Goal: Communication & Community: Answer question/provide support

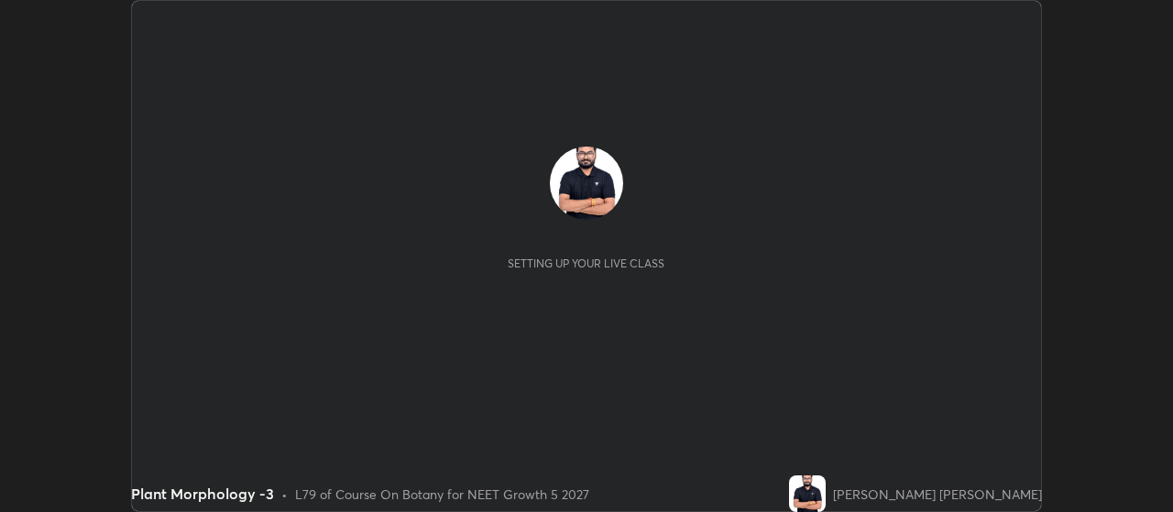
scroll to position [512, 1173]
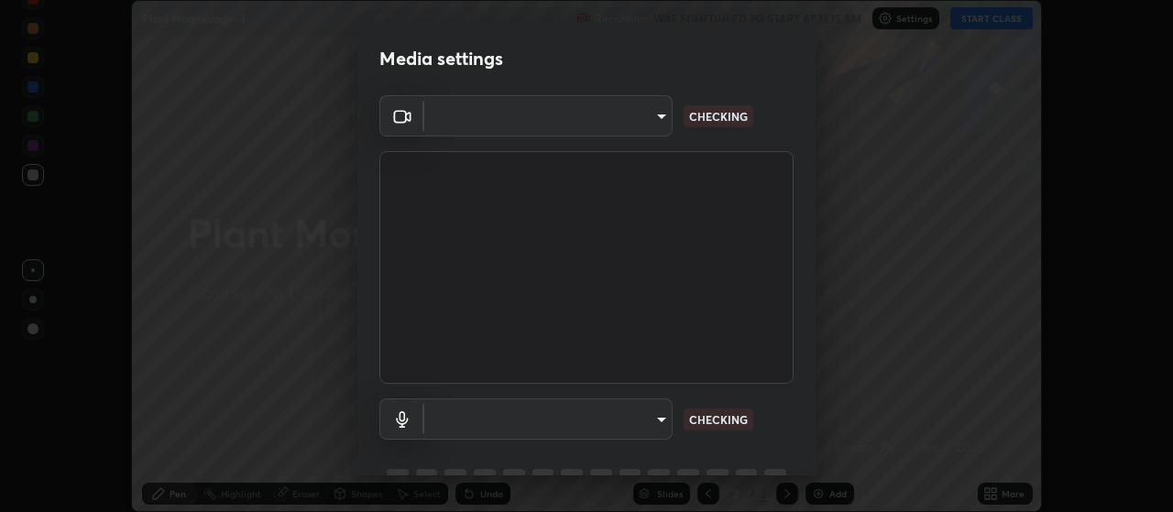
type input "80c3748f7047bfa8a2e3beb73f5809e9ad7c39e7d775a1a6b919bd05adb1d46d"
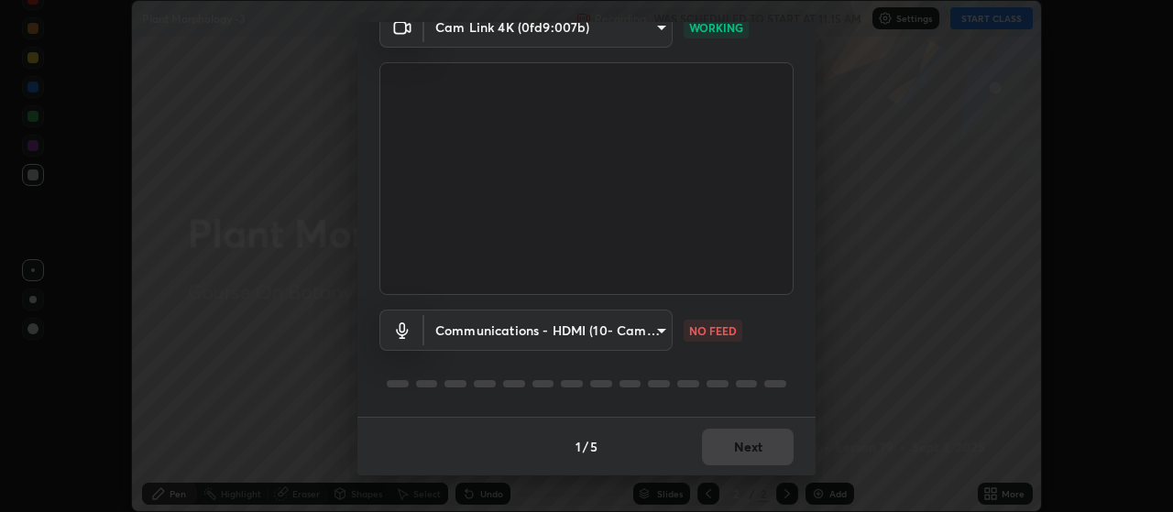
click at [529, 330] on body "Erase all Plant Morphology -3 Recording WAS SCHEDULED TO START AT 11:15 AM Sett…" at bounding box center [586, 256] width 1173 height 512
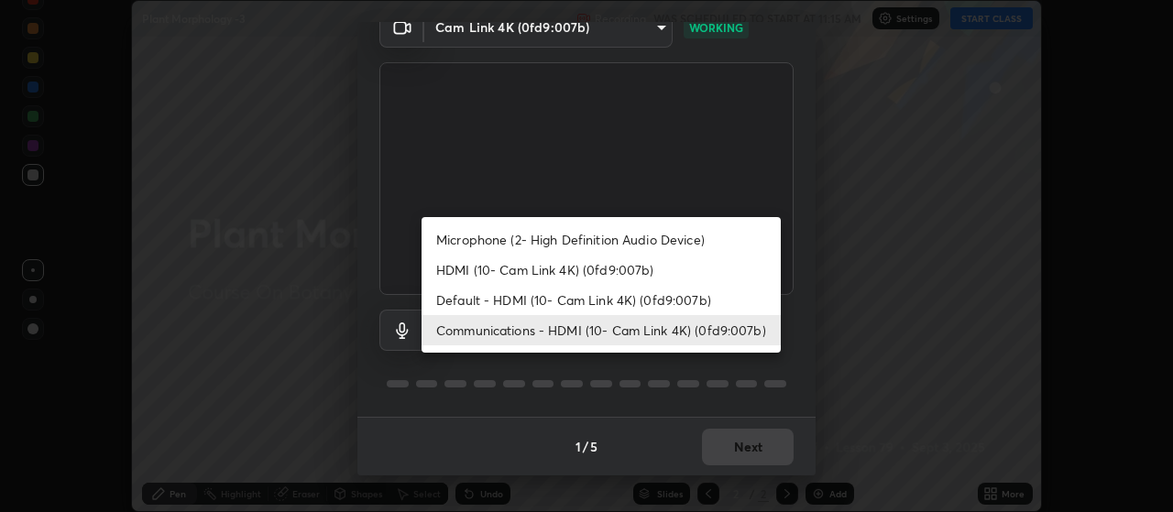
click at [524, 244] on li "Microphone (2- High Definition Audio Device)" at bounding box center [601, 240] width 359 height 30
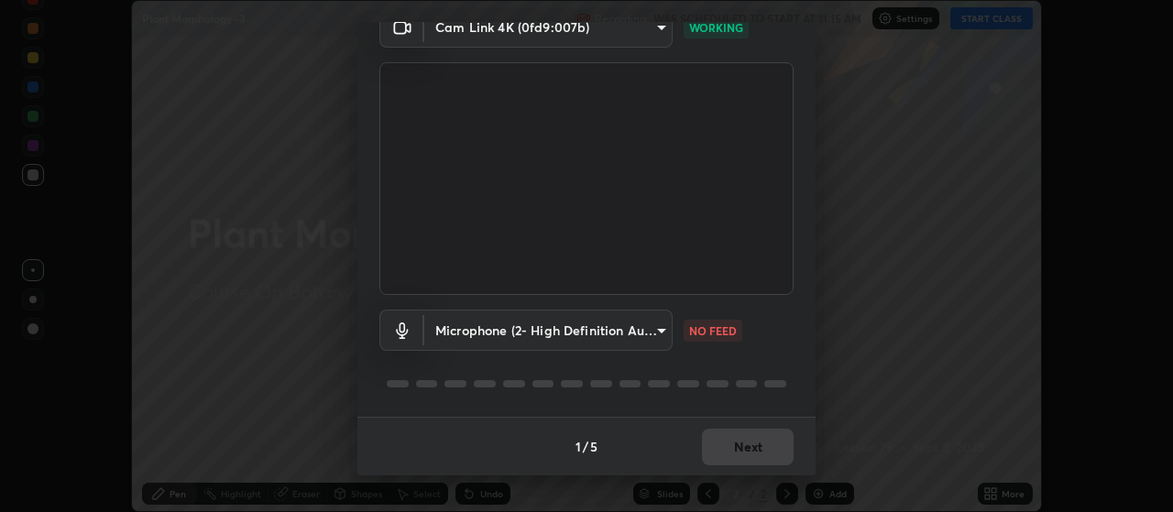
click at [573, 326] on body "Erase all Plant Morphology -3 Recording WAS SCHEDULED TO START AT 11:15 AM Sett…" at bounding box center [586, 256] width 1173 height 512
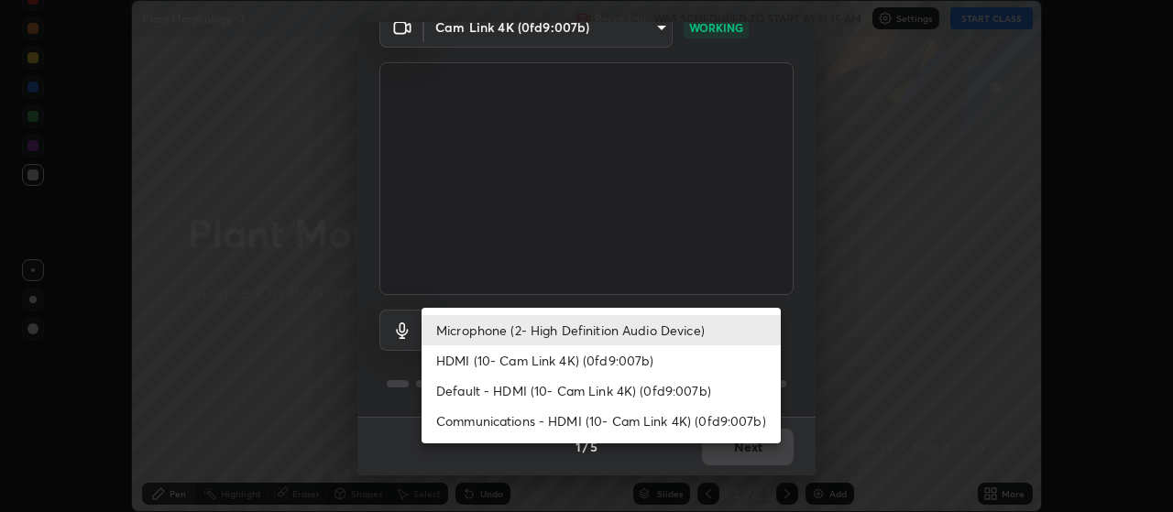
click at [587, 356] on li "HDMI (10- Cam Link 4K) (0fd9:007b)" at bounding box center [601, 361] width 359 height 30
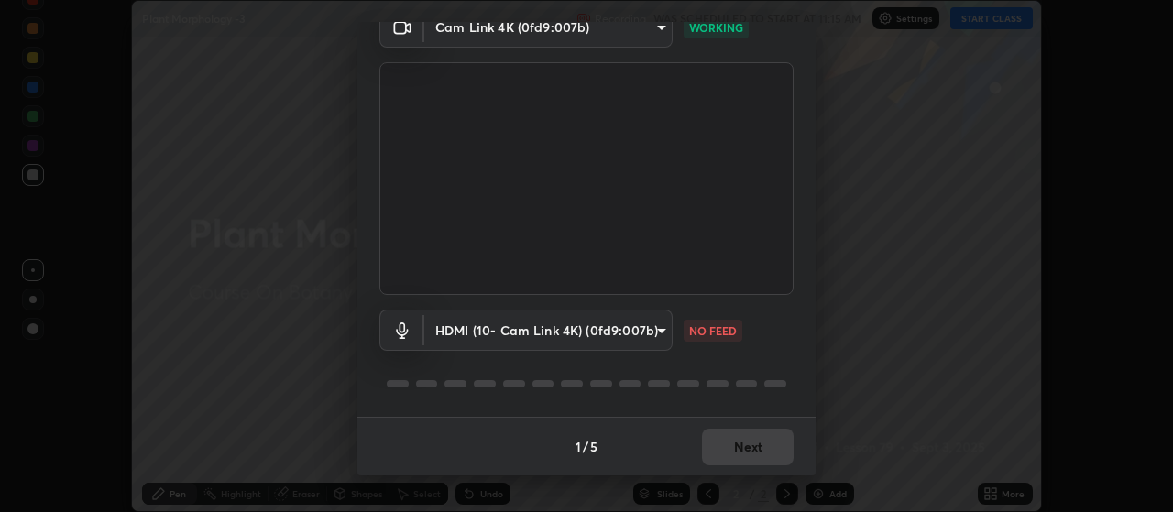
click at [567, 325] on body "Erase all Plant Morphology -3 Recording WAS SCHEDULED TO START AT 11:15 AM Sett…" at bounding box center [586, 256] width 1173 height 512
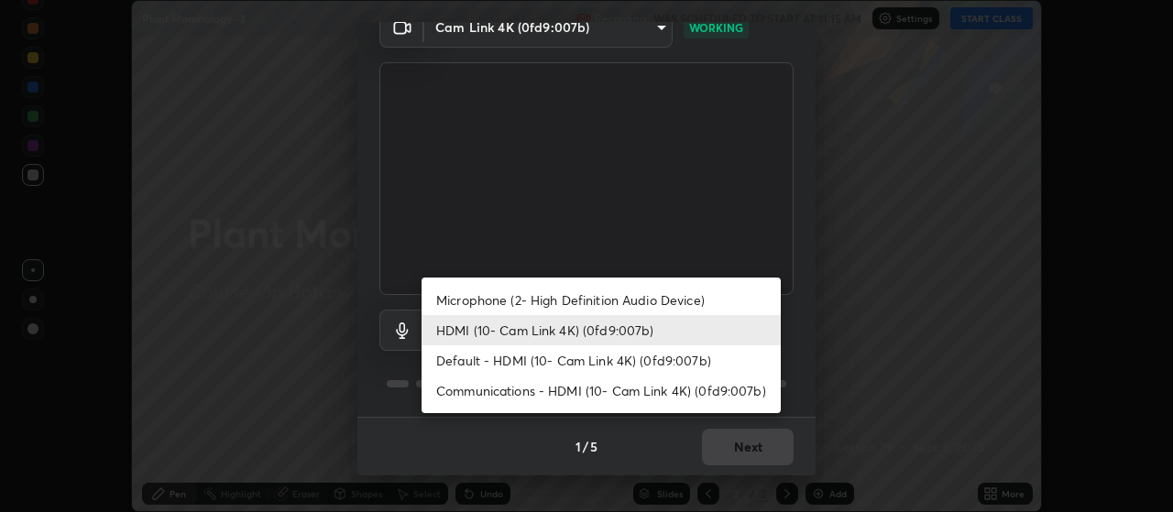
click at [567, 358] on li "Default - HDMI (10- Cam Link 4K) (0fd9:007b)" at bounding box center [601, 361] width 359 height 30
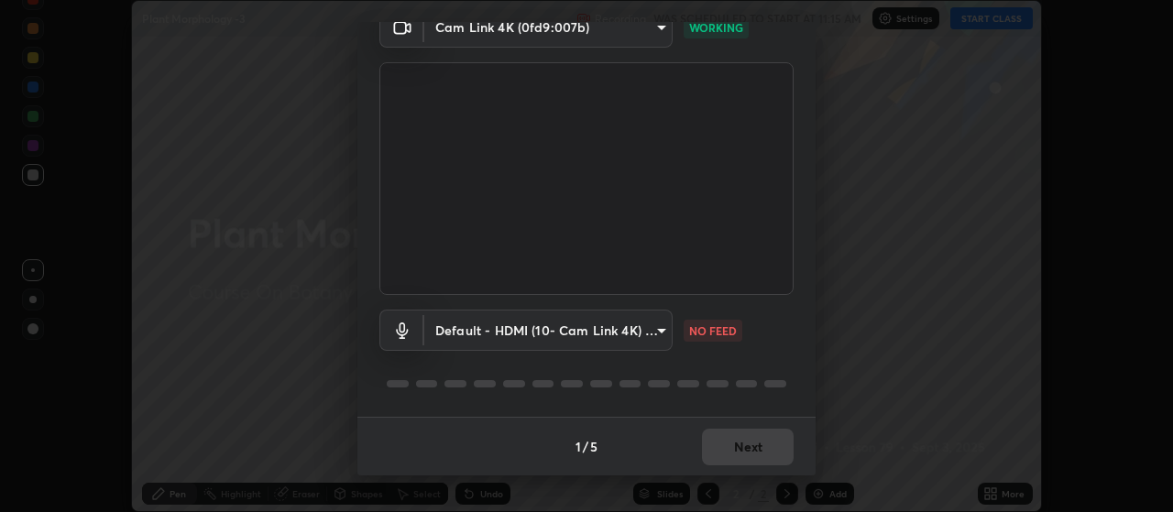
click at [569, 332] on body "Erase all Plant Morphology -3 Recording WAS SCHEDULED TO START AT 11:15 AM Sett…" at bounding box center [586, 256] width 1173 height 512
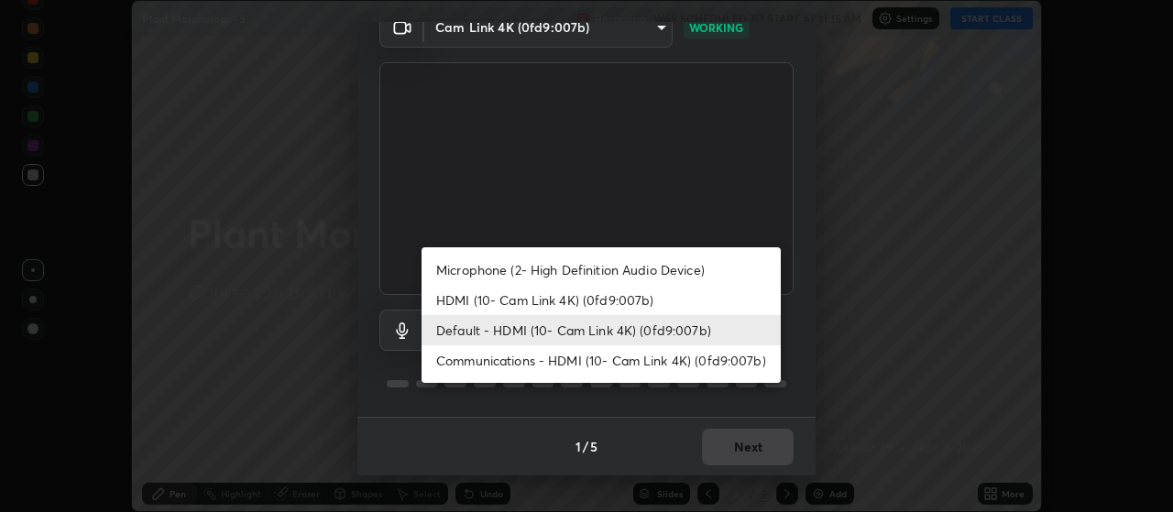
click at [532, 362] on li "Communications - HDMI (10- Cam Link 4K) (0fd9:007b)" at bounding box center [601, 361] width 359 height 30
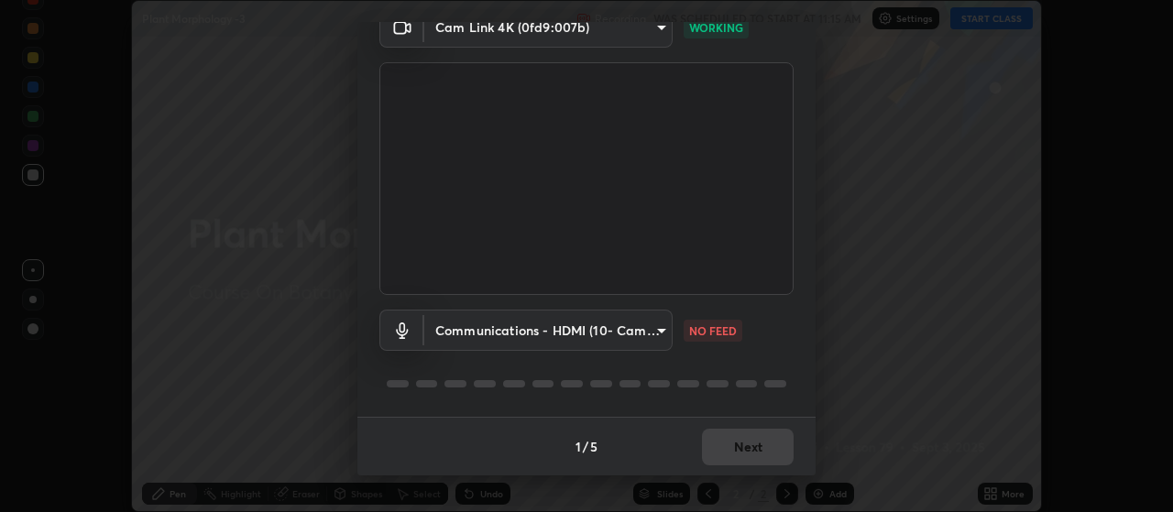
click at [505, 321] on body "Erase all Plant Morphology -3 Recording WAS SCHEDULED TO START AT 11:15 AM Sett…" at bounding box center [586, 256] width 1173 height 512
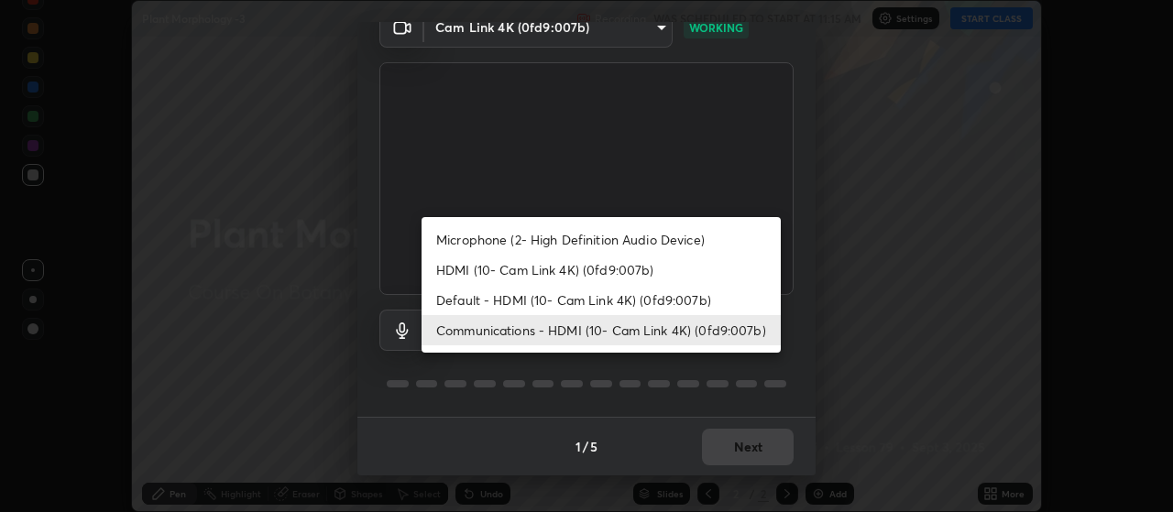
click at [490, 232] on li "Microphone (2- High Definition Audio Device)" at bounding box center [601, 240] width 359 height 30
type input "04304df582d3fb9e914b98a99a30fc8828bda1270300df0408f8e04cb60530a5"
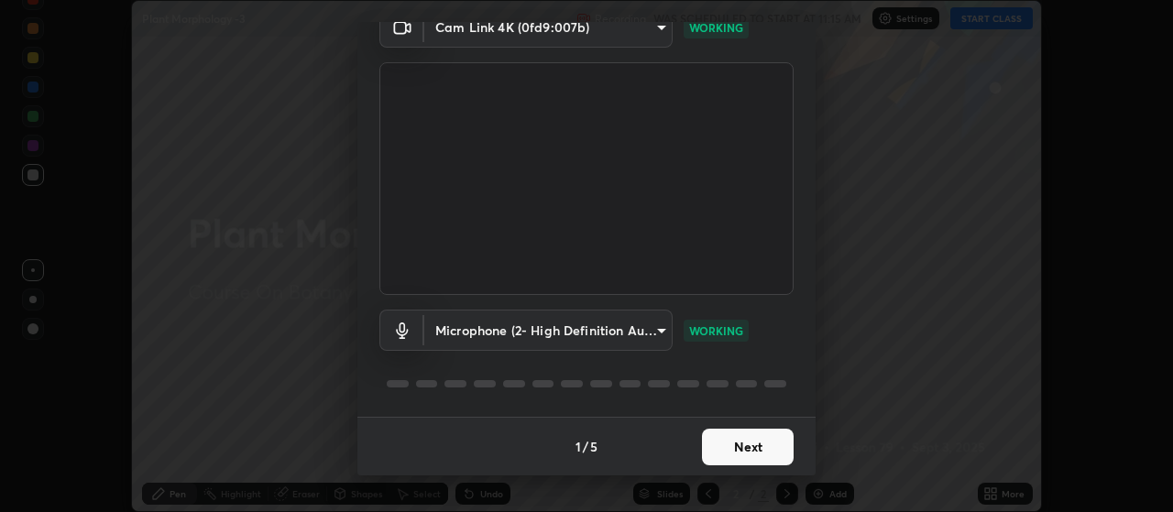
click at [752, 457] on button "Next" at bounding box center [748, 447] width 92 height 37
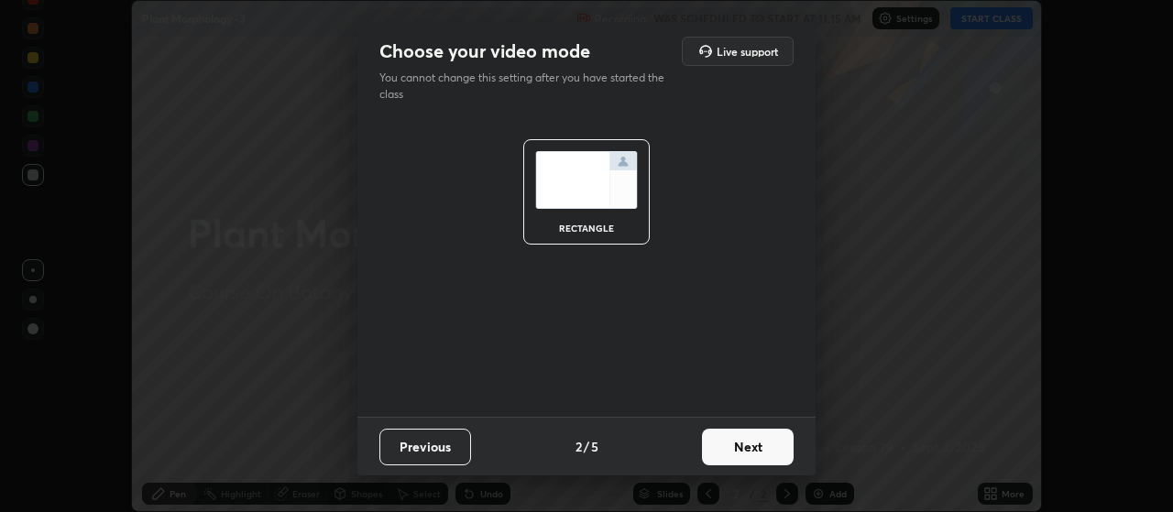
click at [757, 443] on button "Next" at bounding box center [748, 447] width 92 height 37
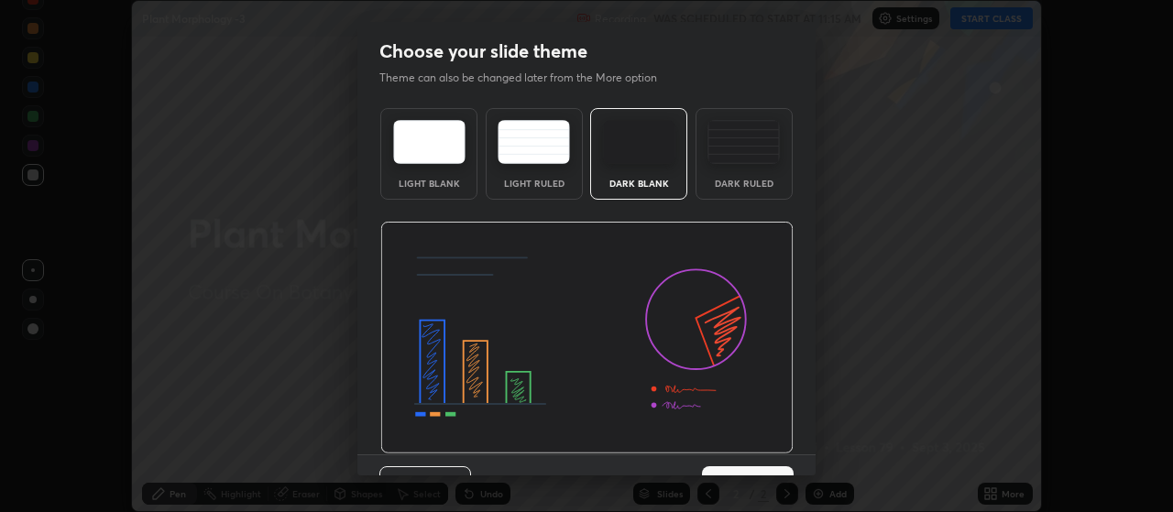
click at [757, 443] on img at bounding box center [586, 338] width 413 height 233
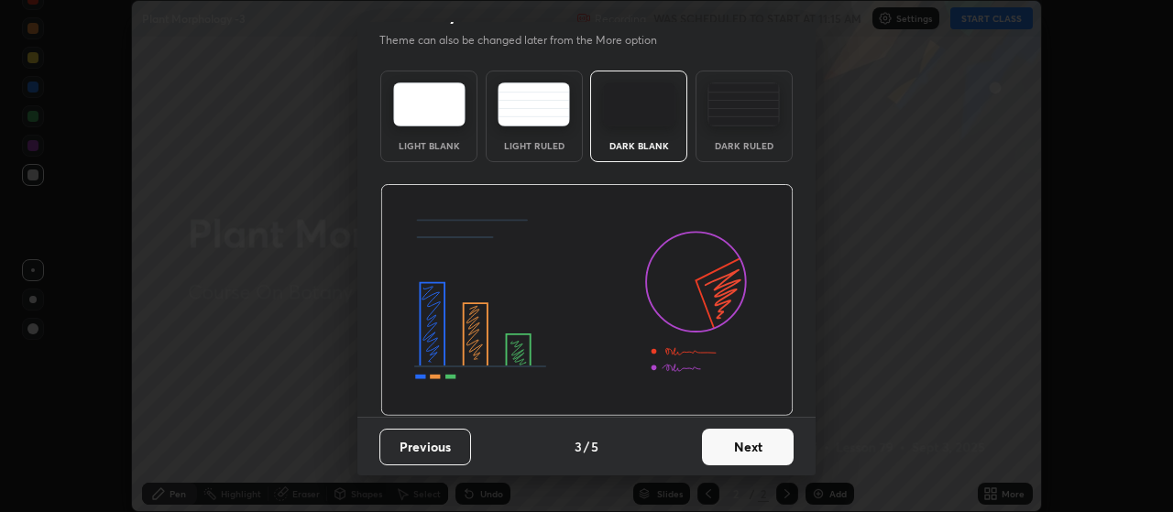
click at [743, 439] on button "Next" at bounding box center [748, 447] width 92 height 37
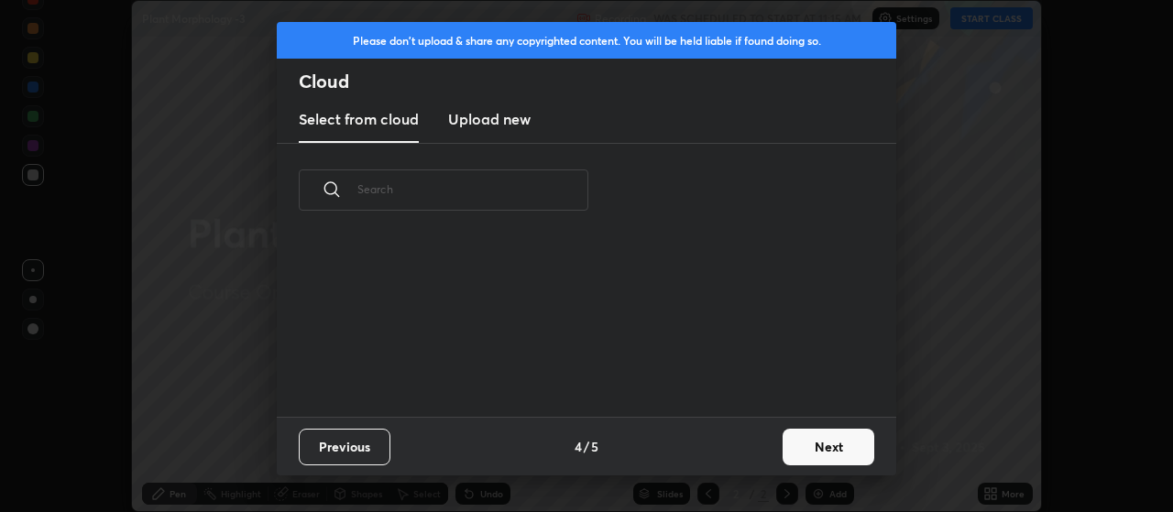
scroll to position [180, 589]
click at [838, 452] on button "Next" at bounding box center [829, 447] width 92 height 37
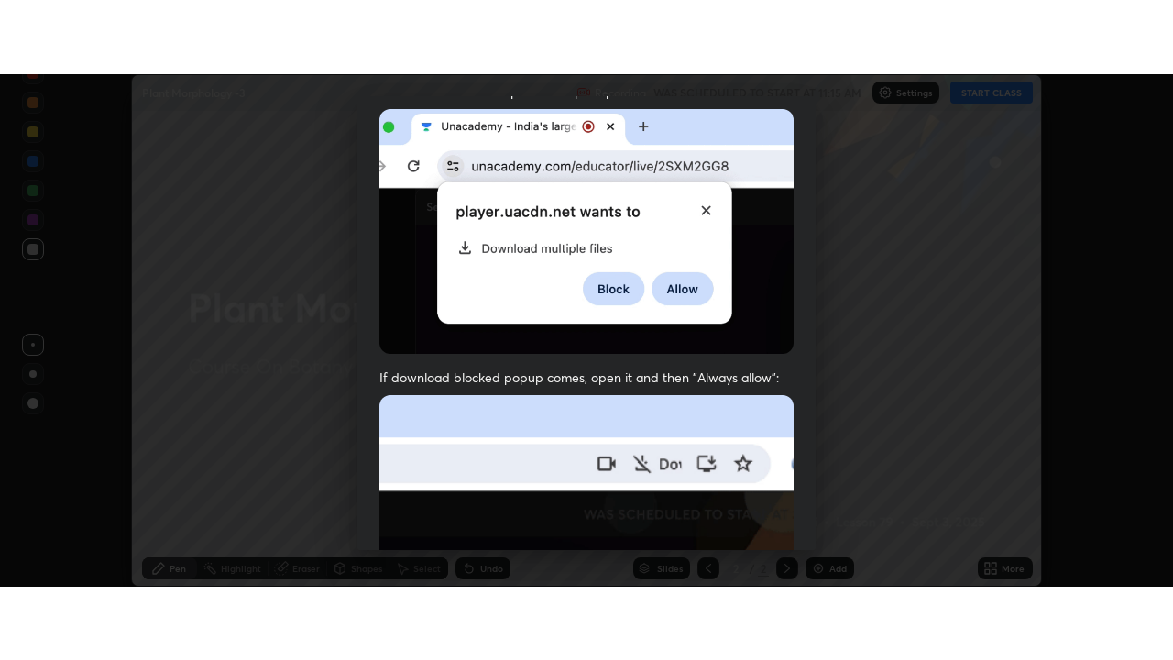
scroll to position [463, 0]
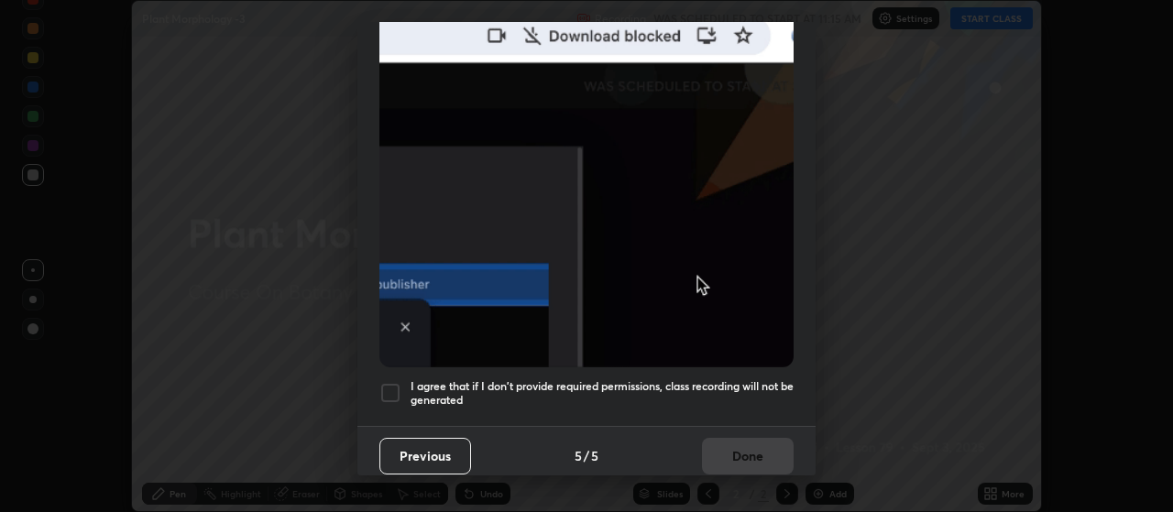
click at [393, 382] on div at bounding box center [391, 393] width 22 height 22
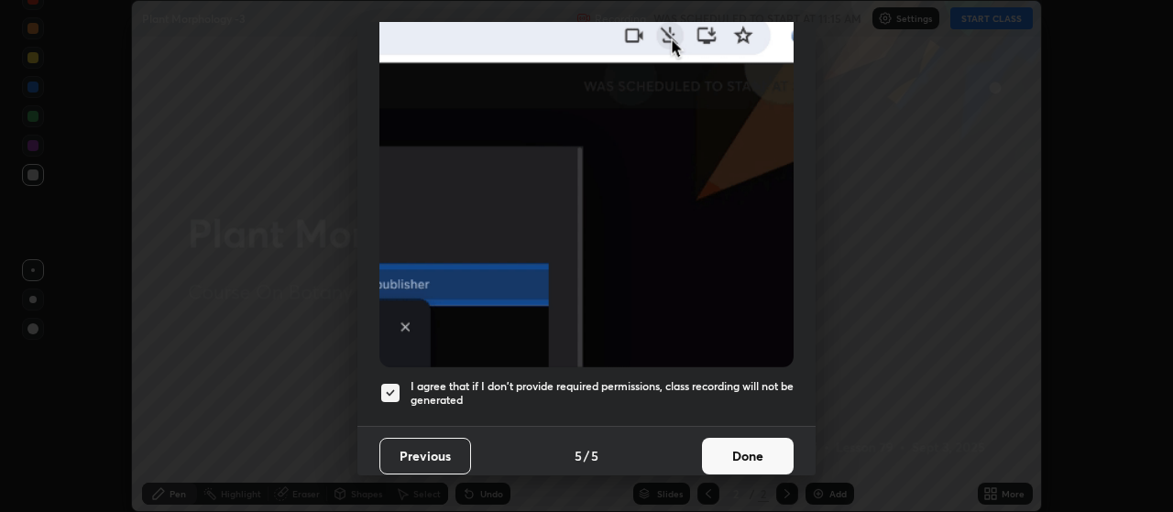
click at [755, 447] on button "Done" at bounding box center [748, 456] width 92 height 37
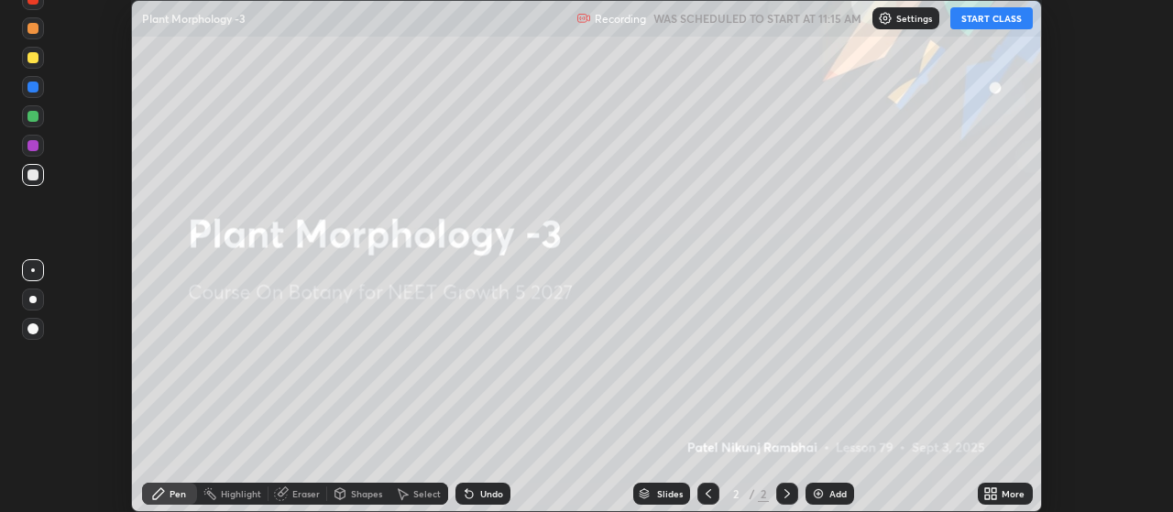
click at [992, 23] on button "START CLASS" at bounding box center [992, 18] width 83 height 22
click at [993, 493] on icon at bounding box center [995, 491] width 5 height 5
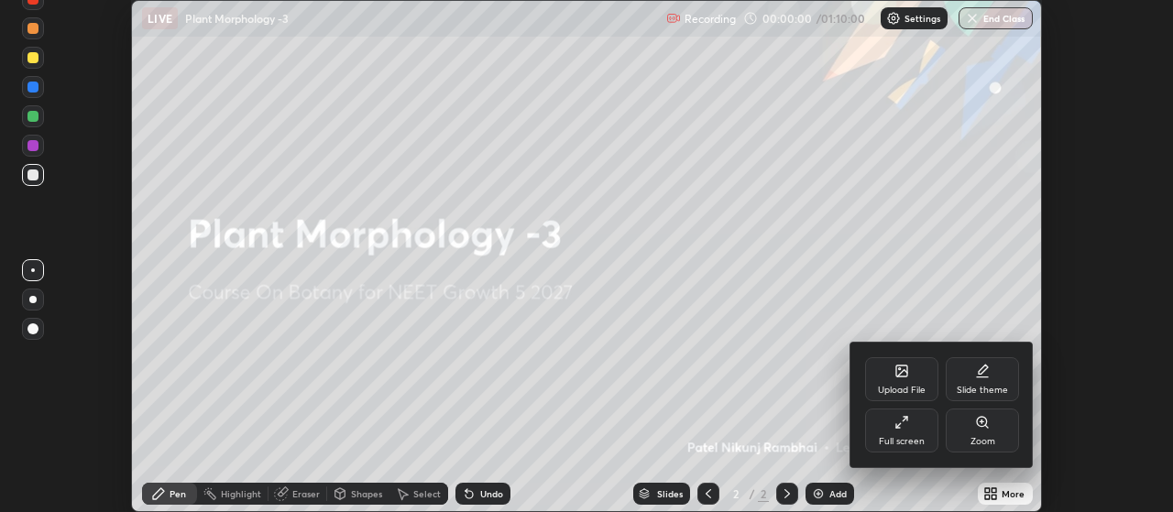
click at [904, 434] on div "Full screen" at bounding box center [901, 431] width 73 height 44
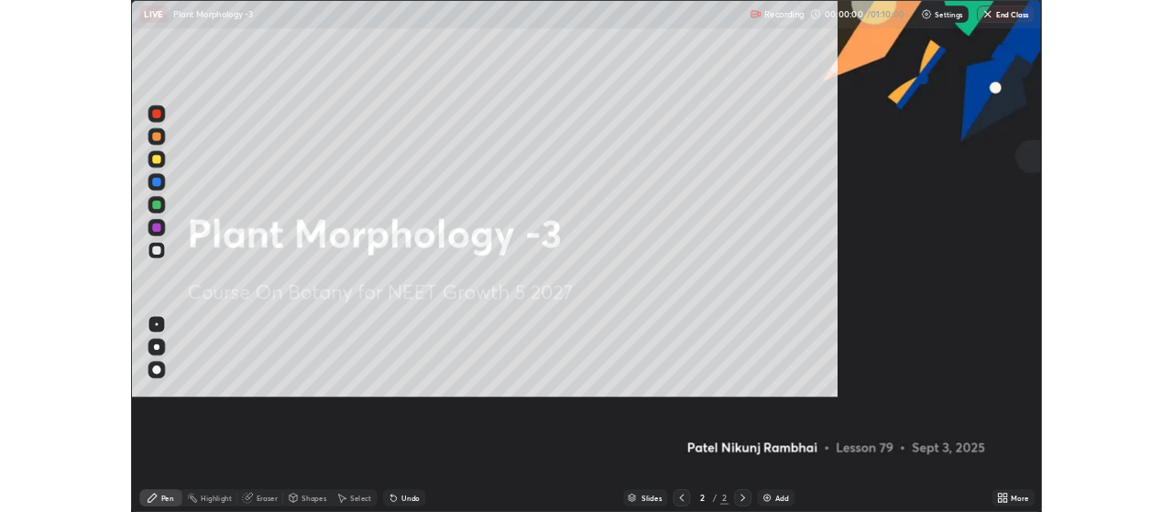
scroll to position [660, 1173]
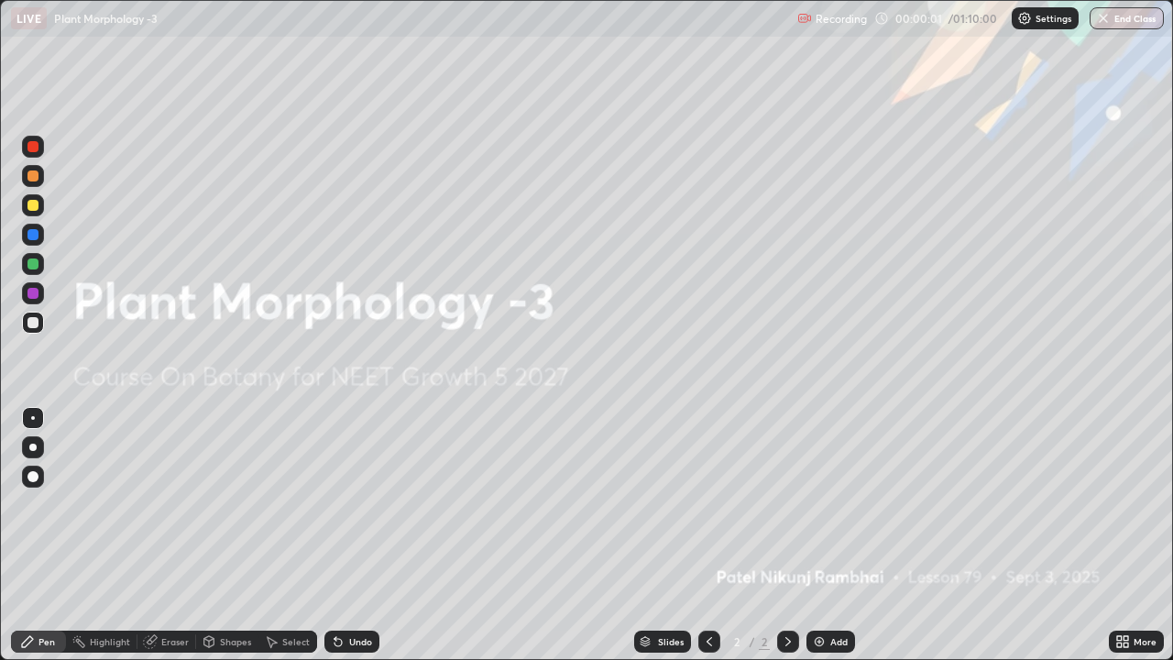
click at [818, 512] on img at bounding box center [819, 641] width 15 height 15
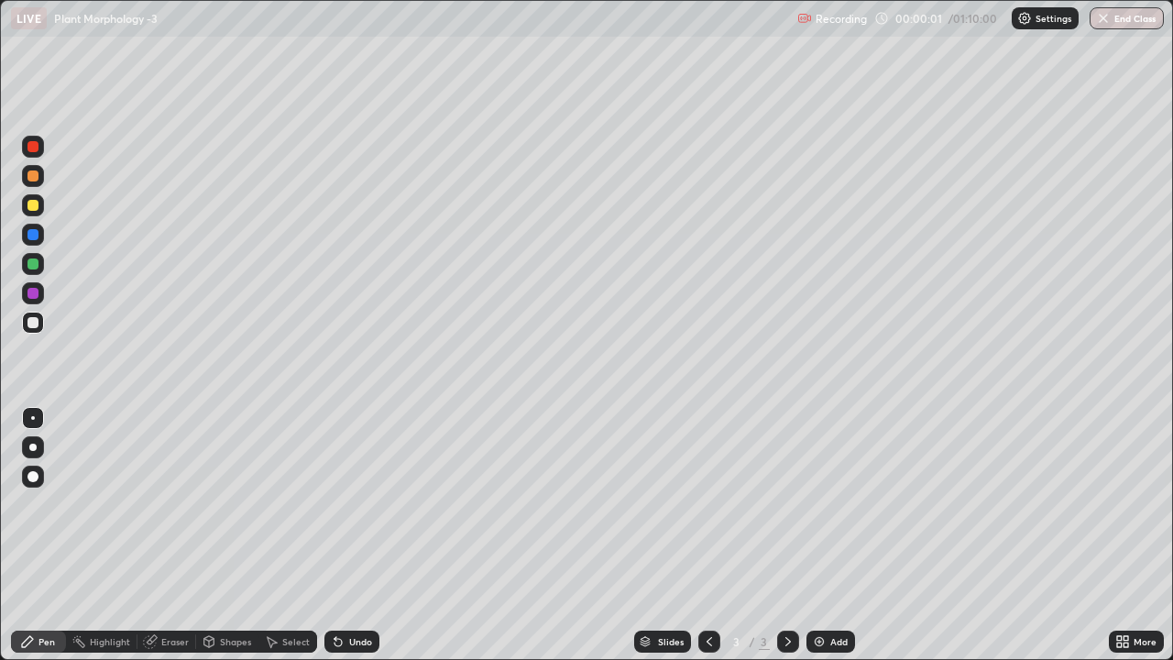
click at [822, 512] on img at bounding box center [819, 641] width 15 height 15
click at [819, 512] on img at bounding box center [819, 641] width 15 height 15
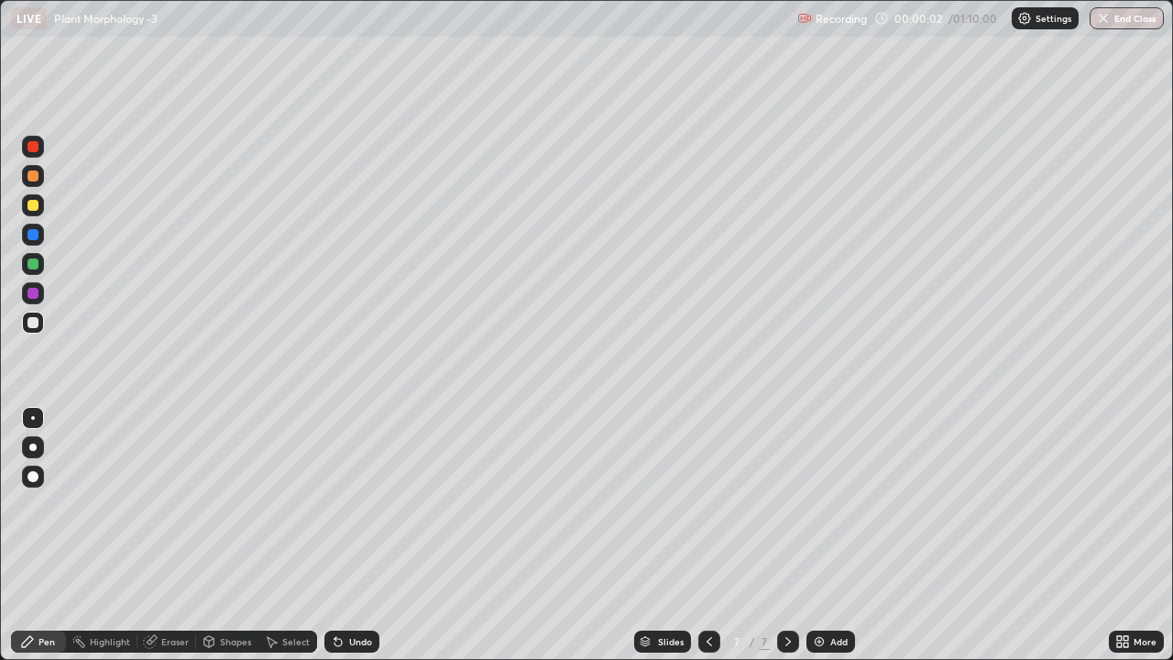
click at [819, 512] on img at bounding box center [819, 641] width 15 height 15
click at [818, 512] on img at bounding box center [819, 641] width 15 height 15
click at [816, 512] on img at bounding box center [819, 641] width 15 height 15
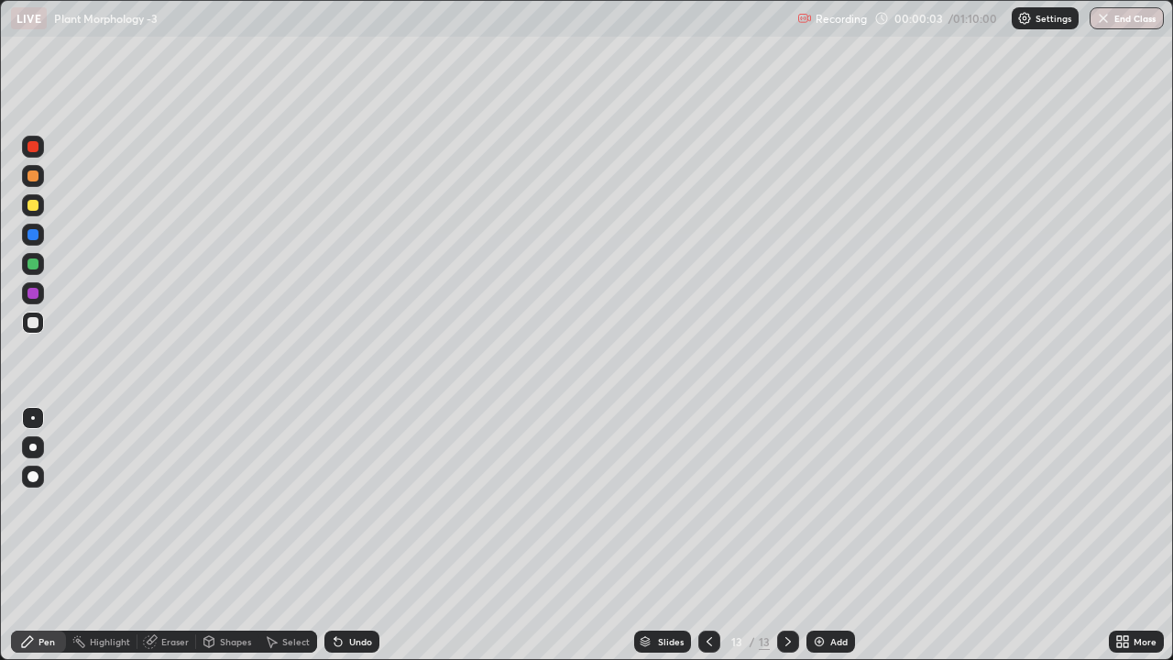
click at [816, 512] on img at bounding box center [819, 641] width 15 height 15
click at [818, 512] on img at bounding box center [819, 641] width 15 height 15
click at [817, 512] on img at bounding box center [819, 641] width 15 height 15
click at [819, 512] on img at bounding box center [819, 641] width 15 height 15
click at [715, 512] on div at bounding box center [710, 642] width 22 height 22
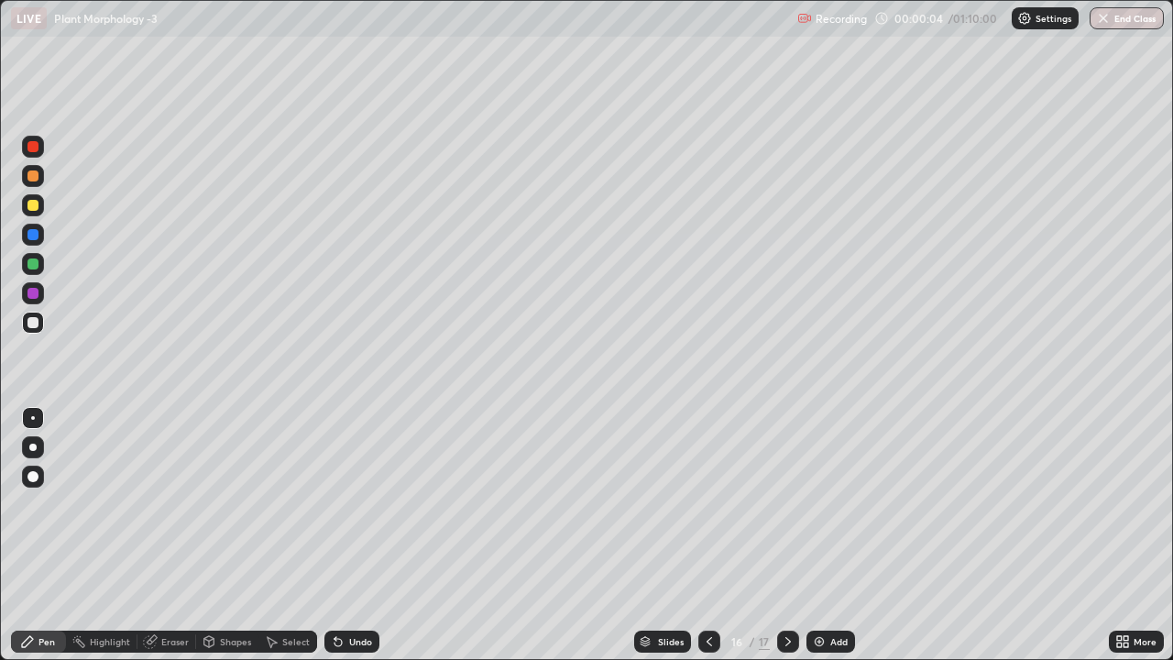
click at [708, 512] on icon at bounding box center [709, 641] width 15 height 15
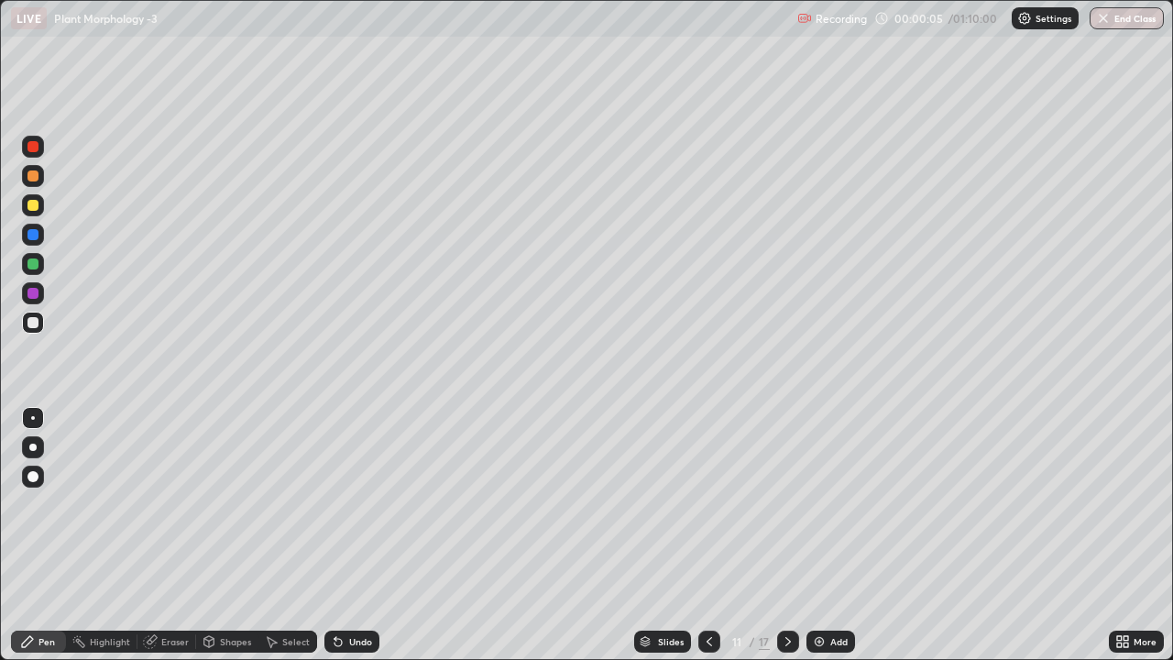
click at [710, 512] on icon at bounding box center [709, 641] width 15 height 15
click at [708, 512] on icon at bounding box center [709, 641] width 15 height 15
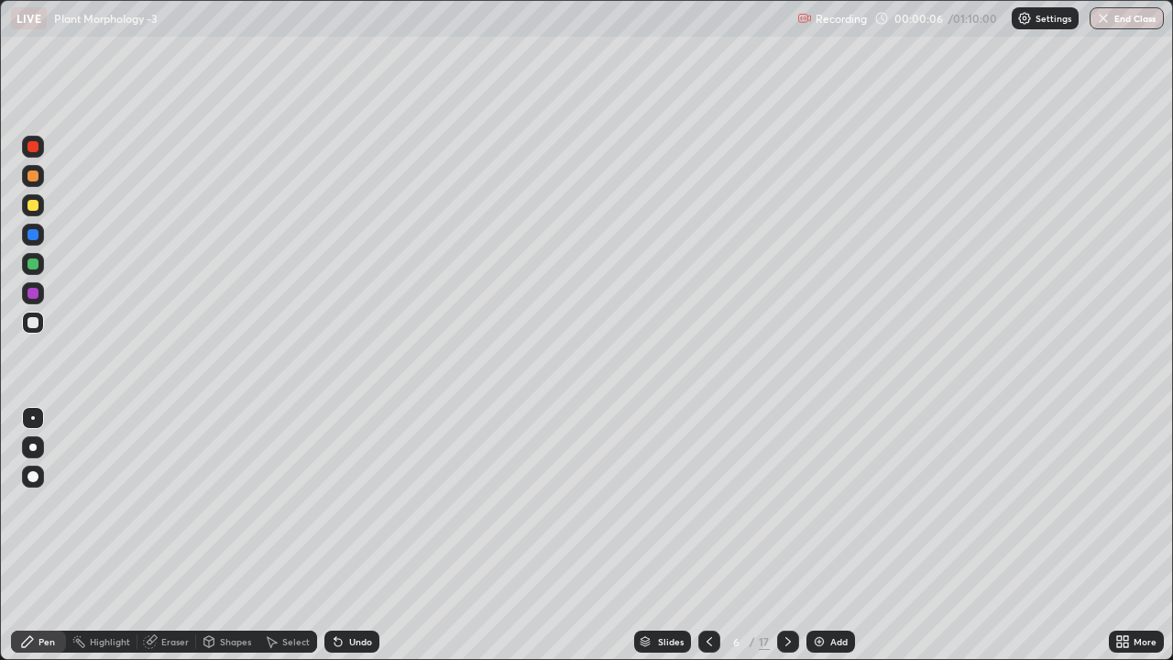
click at [708, 512] on icon at bounding box center [709, 641] width 15 height 15
click at [710, 512] on icon at bounding box center [709, 641] width 15 height 15
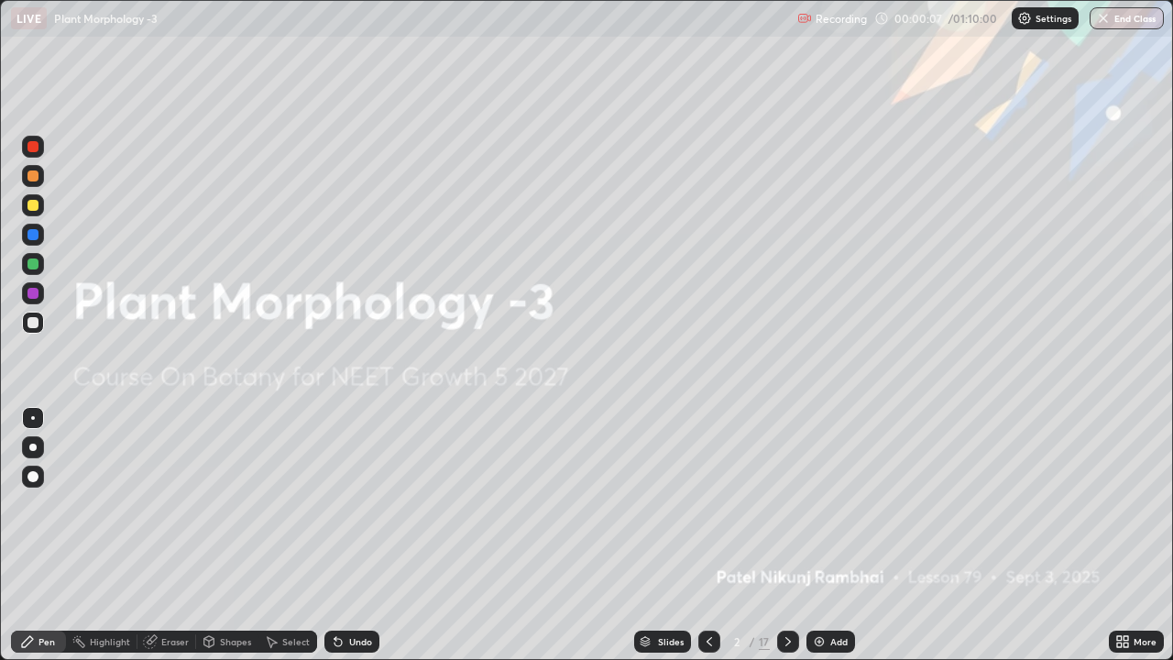
click at [787, 512] on icon at bounding box center [788, 641] width 15 height 15
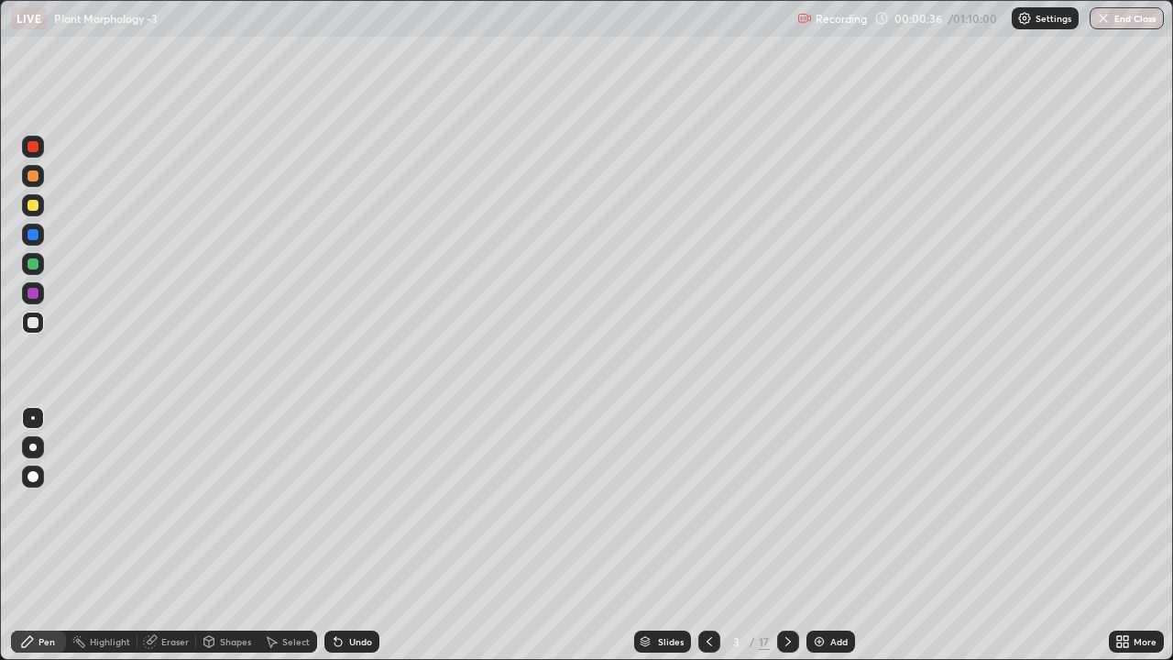
click at [34, 443] on div at bounding box center [33, 447] width 22 height 22
click at [29, 204] on div at bounding box center [33, 205] width 11 height 11
click at [32, 324] on div at bounding box center [33, 322] width 11 height 11
click at [29, 318] on div at bounding box center [33, 322] width 11 height 11
click at [31, 293] on div at bounding box center [33, 293] width 11 height 11
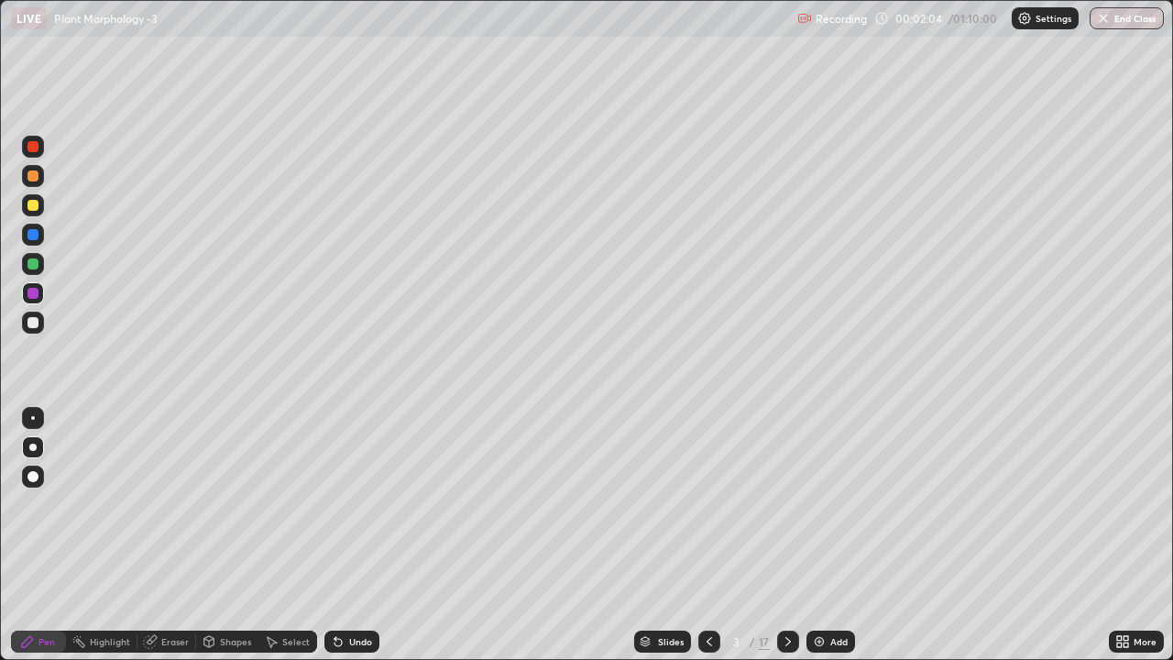
click at [34, 264] on div at bounding box center [33, 264] width 11 height 11
click at [33, 204] on div at bounding box center [33, 205] width 11 height 11
click at [33, 324] on div at bounding box center [33, 322] width 11 height 11
click at [787, 512] on icon at bounding box center [788, 641] width 15 height 15
click at [707, 512] on icon at bounding box center [710, 641] width 6 height 9
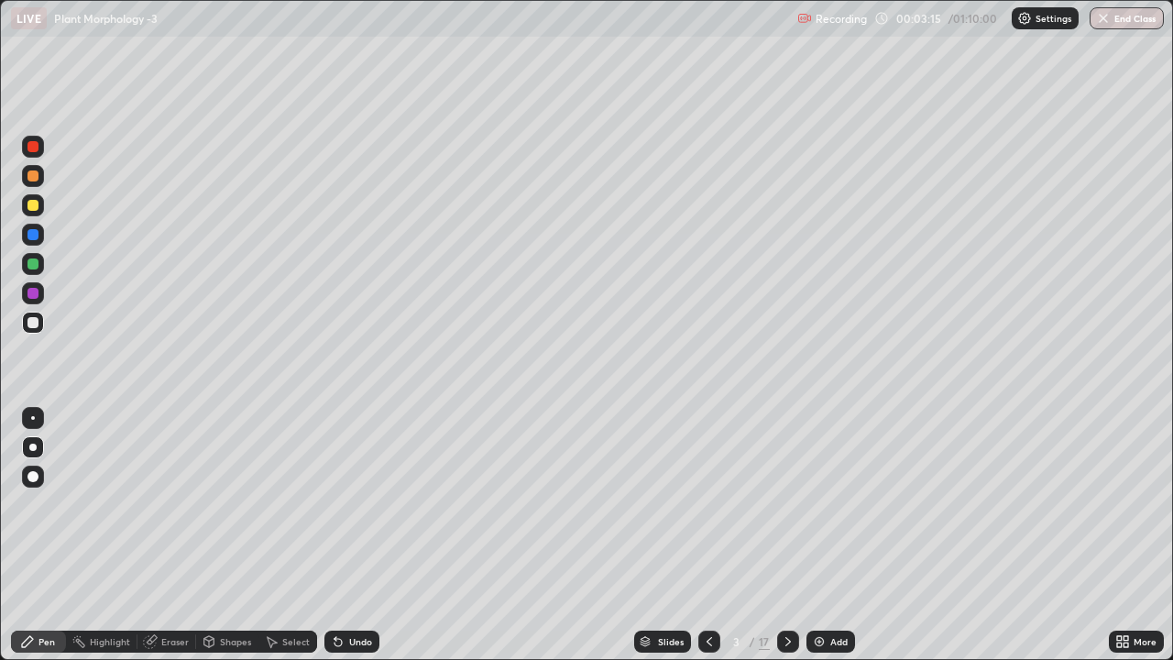
click at [787, 512] on icon at bounding box center [788, 641] width 15 height 15
click at [789, 512] on icon at bounding box center [788, 641] width 15 height 15
click at [28, 209] on div at bounding box center [33, 205] width 11 height 11
click at [168, 512] on div "Eraser" at bounding box center [167, 642] width 59 height 22
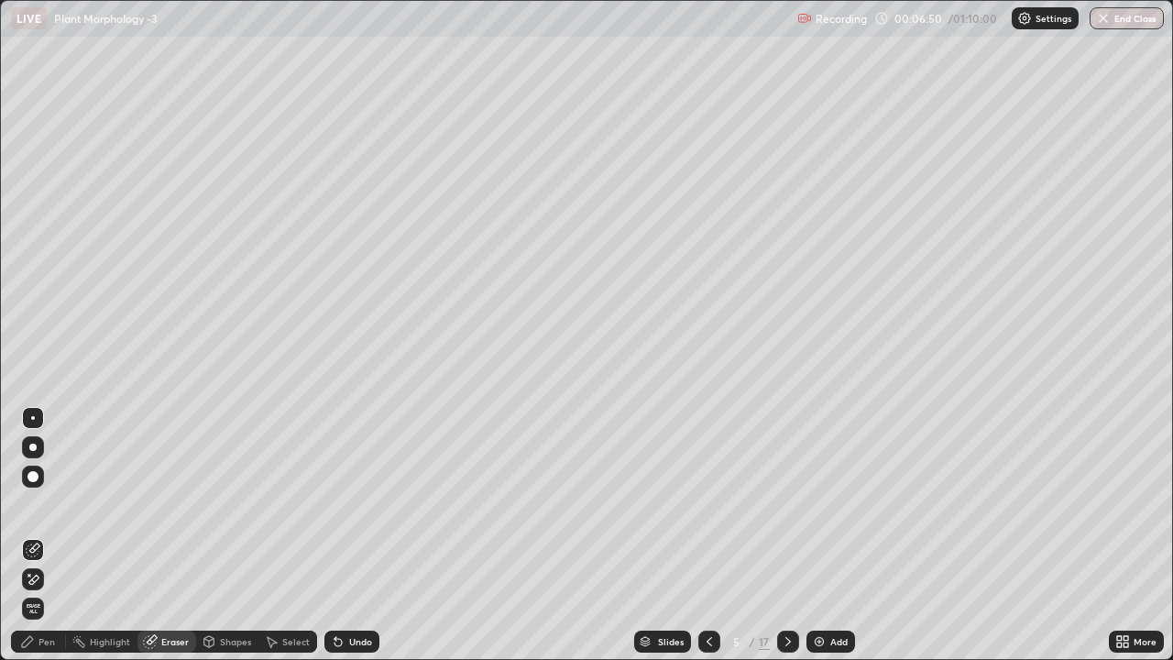
click at [28, 478] on div at bounding box center [33, 476] width 11 height 11
click at [39, 512] on div "Pen" at bounding box center [38, 642] width 55 height 22
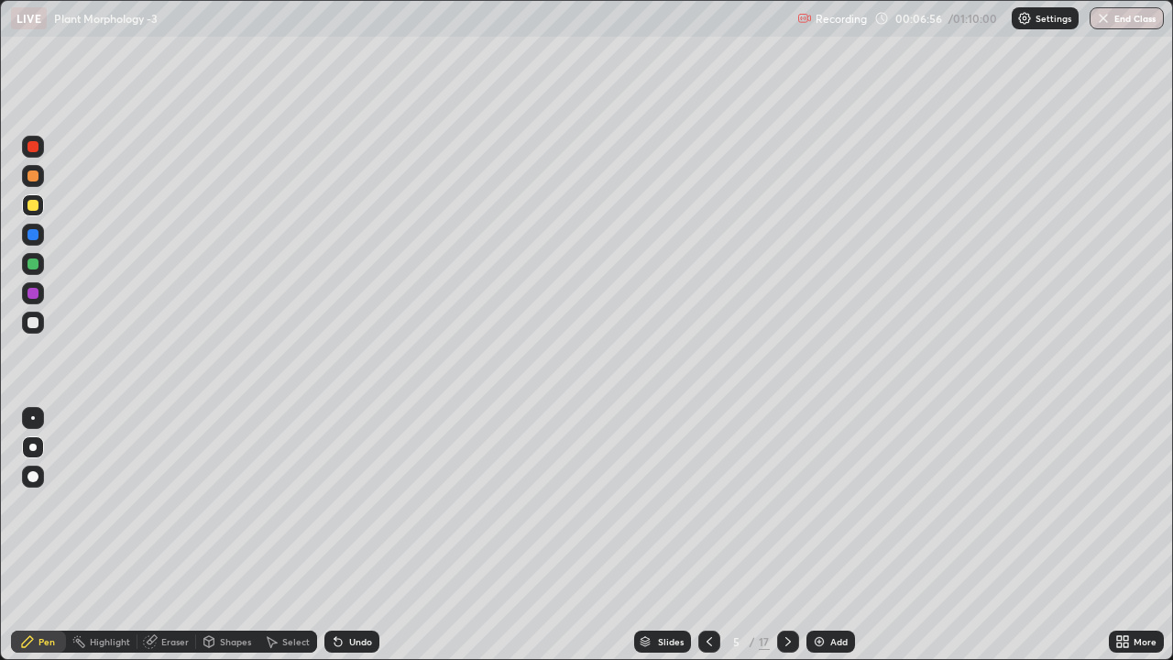
click at [31, 319] on div at bounding box center [33, 322] width 11 height 11
click at [34, 321] on div at bounding box center [33, 322] width 11 height 11
click at [29, 206] on div at bounding box center [33, 205] width 11 height 11
click at [36, 327] on div at bounding box center [33, 322] width 11 height 11
click at [39, 324] on div at bounding box center [33, 323] width 22 height 22
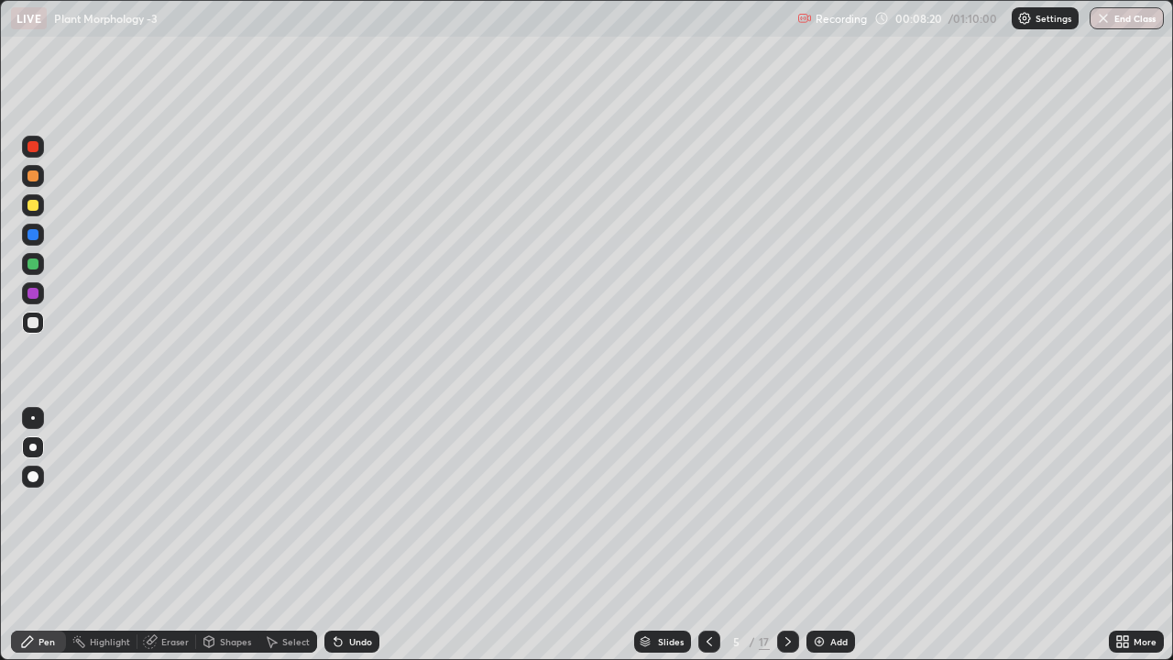
click at [789, 512] on div at bounding box center [788, 642] width 22 height 22
click at [159, 512] on div "Eraser" at bounding box center [167, 642] width 59 height 22
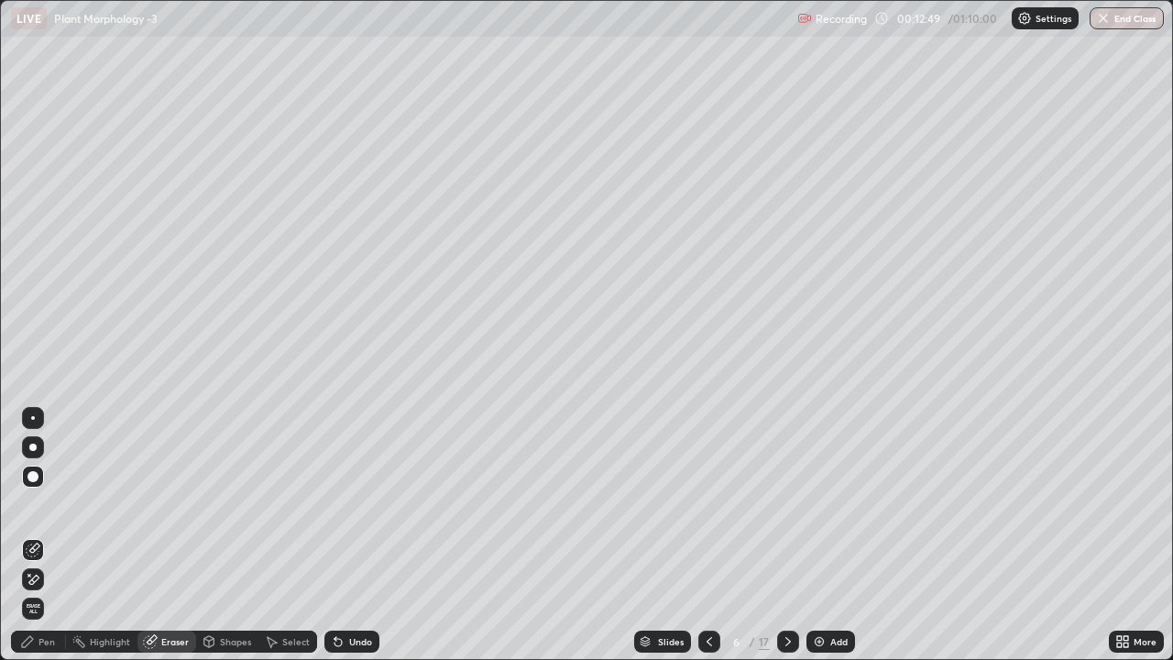
click at [39, 512] on div "Pen" at bounding box center [47, 641] width 17 height 9
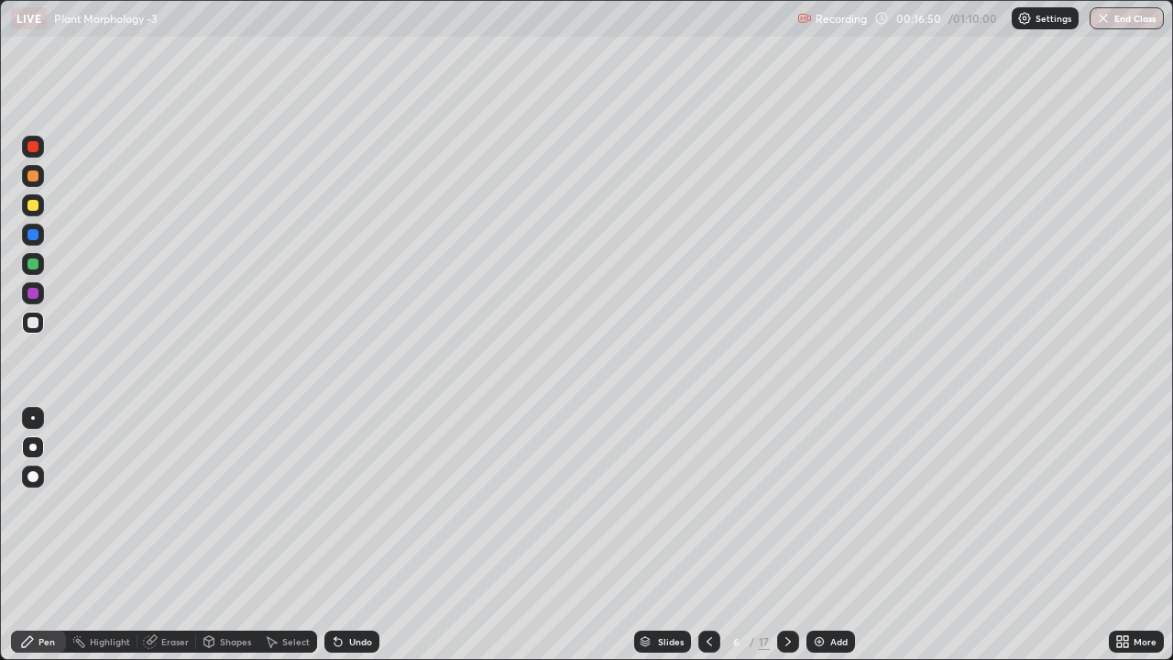
click at [786, 512] on icon at bounding box center [788, 641] width 15 height 15
click at [165, 512] on div "Eraser" at bounding box center [167, 642] width 59 height 22
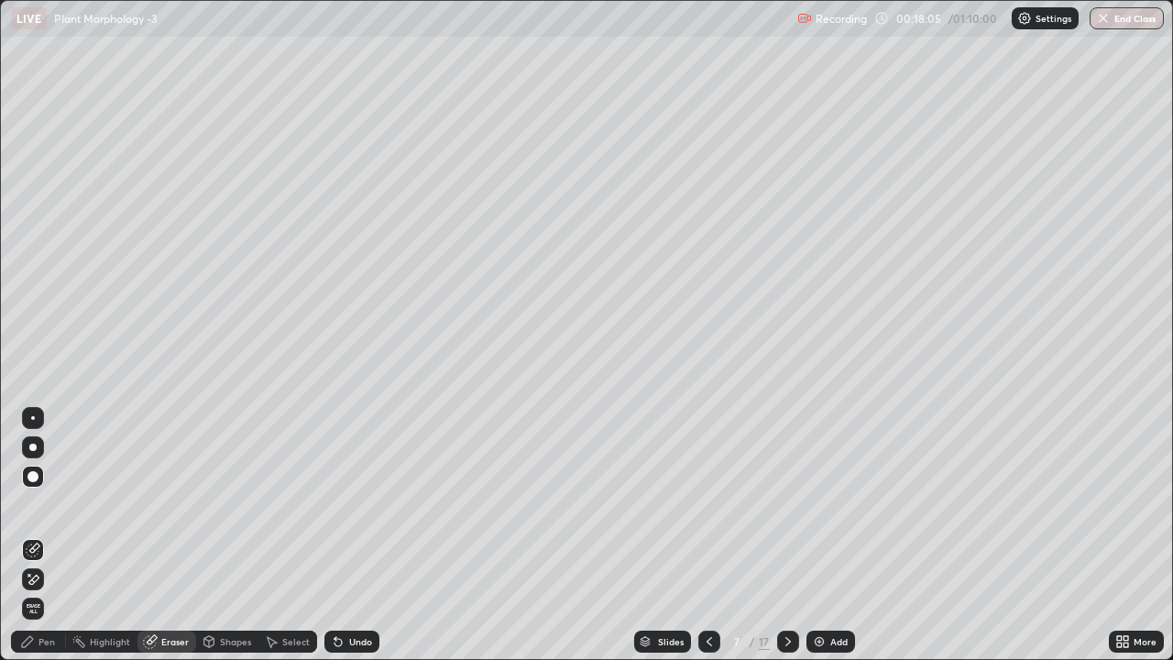
click at [38, 512] on div "Pen" at bounding box center [38, 642] width 55 height 22
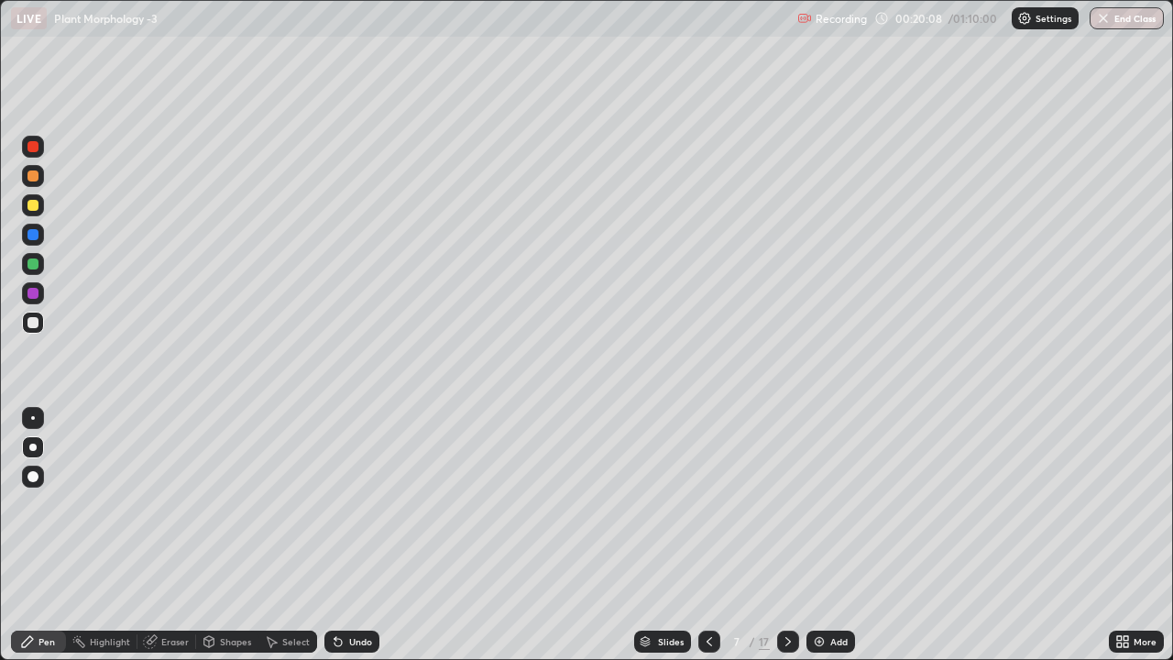
click at [787, 512] on icon at bounding box center [788, 641] width 15 height 15
click at [35, 325] on div at bounding box center [33, 322] width 11 height 11
click at [708, 512] on div at bounding box center [710, 642] width 22 height 22
click at [708, 512] on icon at bounding box center [709, 641] width 15 height 15
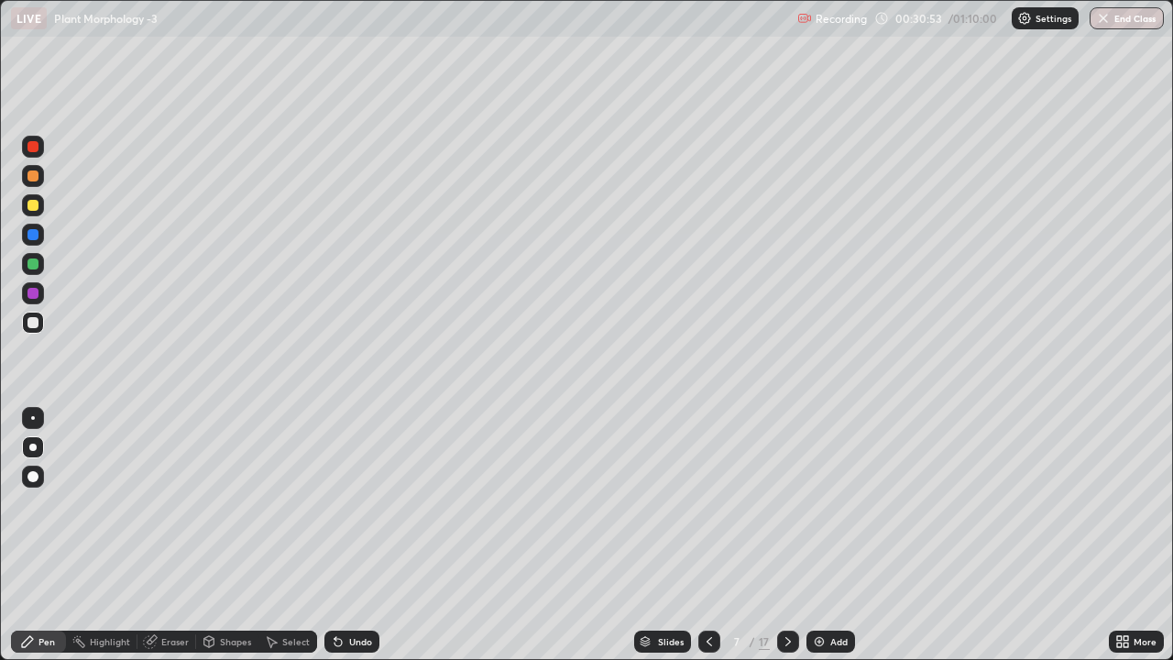
click at [777, 512] on div at bounding box center [788, 641] width 22 height 37
click at [788, 512] on icon at bounding box center [788, 641] width 15 height 15
click at [787, 512] on icon at bounding box center [788, 641] width 15 height 15
click at [165, 512] on div "Eraser" at bounding box center [175, 641] width 28 height 9
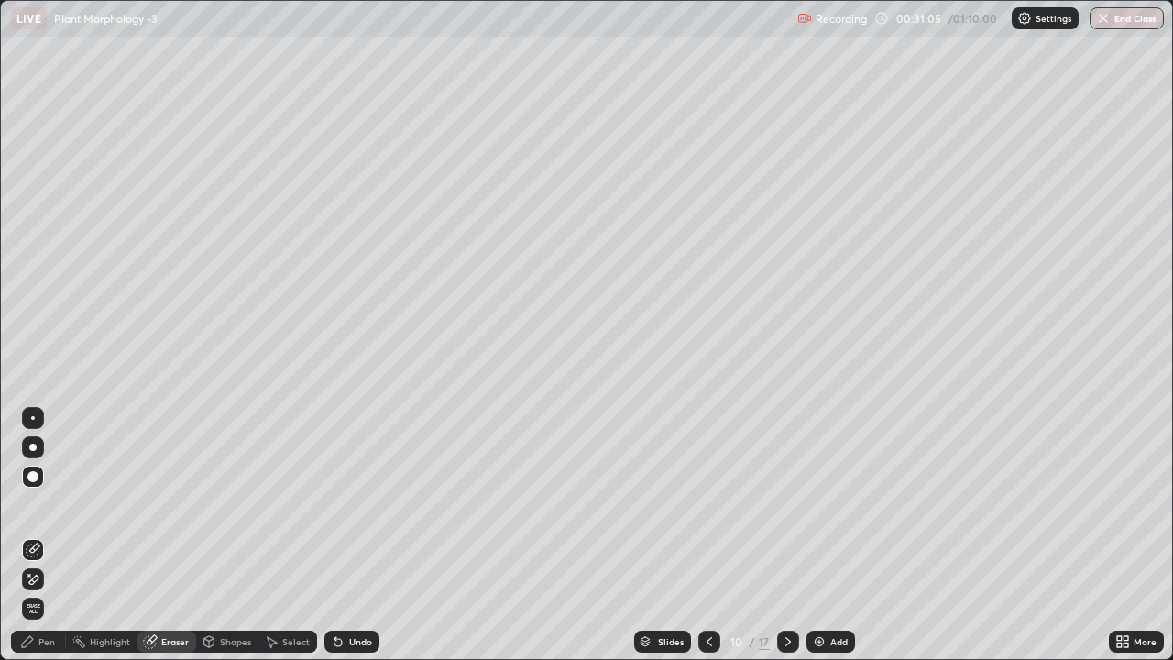
click at [40, 512] on div "Pen" at bounding box center [47, 641] width 17 height 9
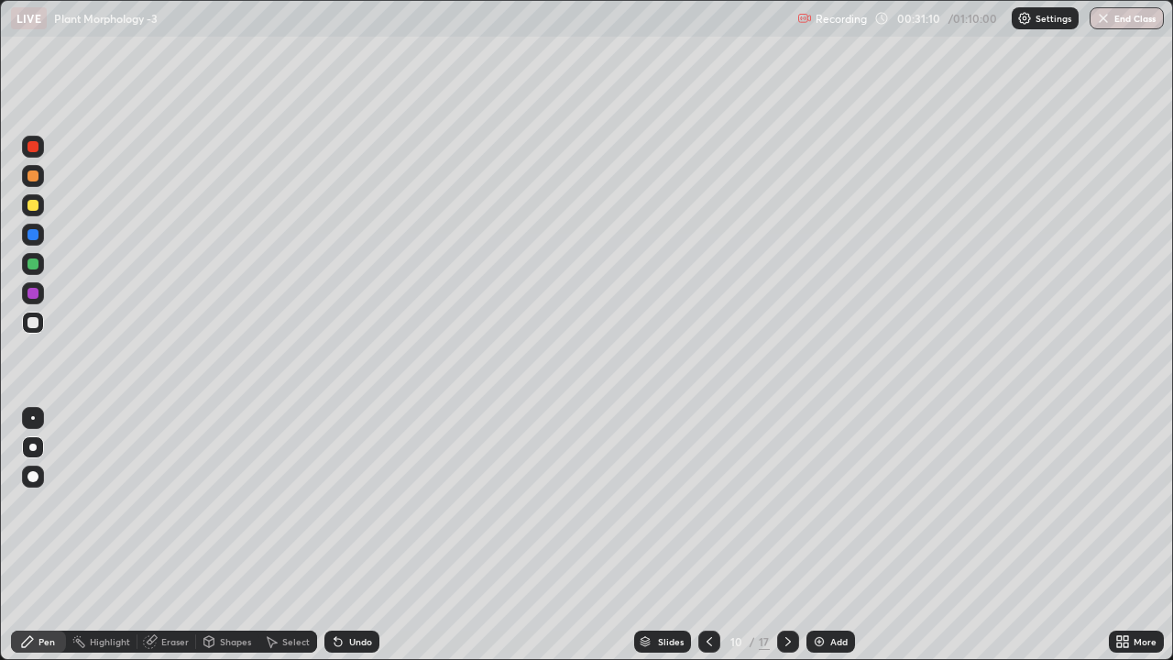
click at [169, 512] on div "Eraser" at bounding box center [167, 642] width 59 height 22
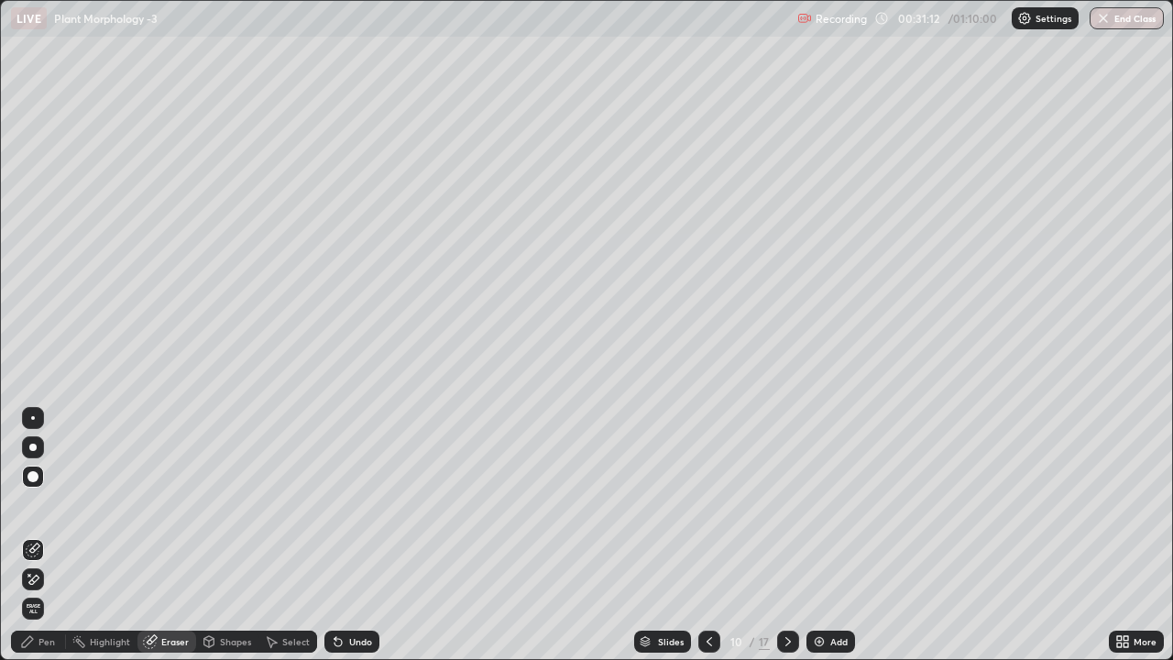
click at [46, 512] on div "Pen" at bounding box center [47, 641] width 17 height 9
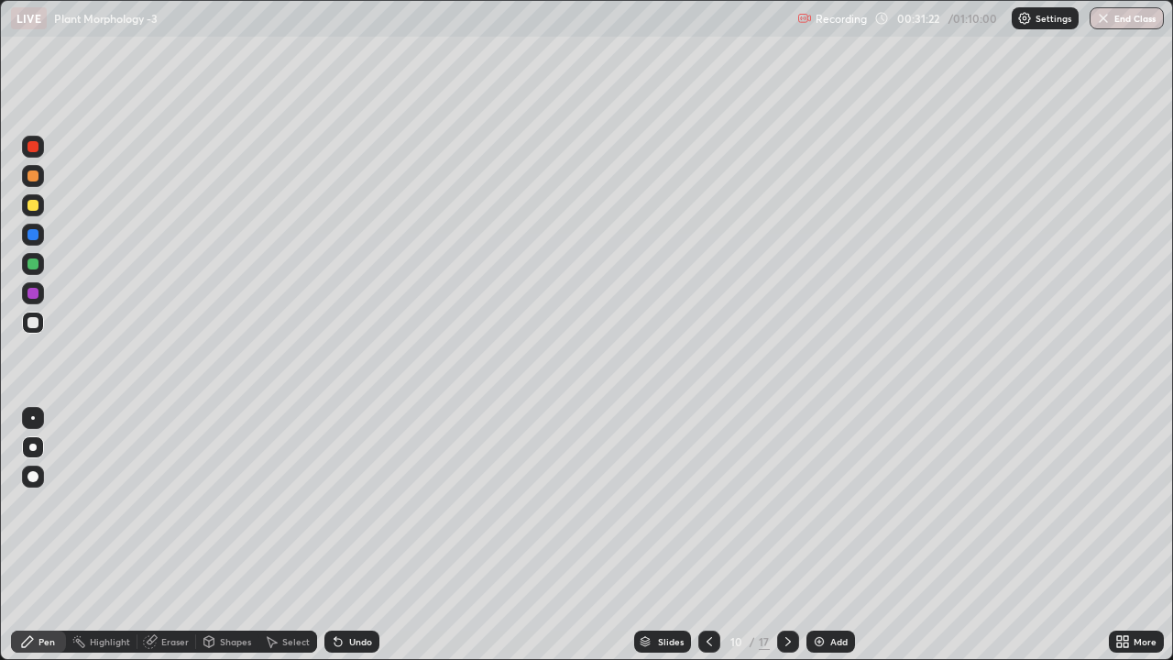
click at [41, 261] on div at bounding box center [33, 264] width 22 height 22
click at [28, 321] on div at bounding box center [33, 322] width 11 height 11
click at [32, 265] on div at bounding box center [33, 264] width 11 height 11
click at [30, 320] on div at bounding box center [33, 322] width 11 height 11
click at [706, 512] on icon at bounding box center [709, 641] width 15 height 15
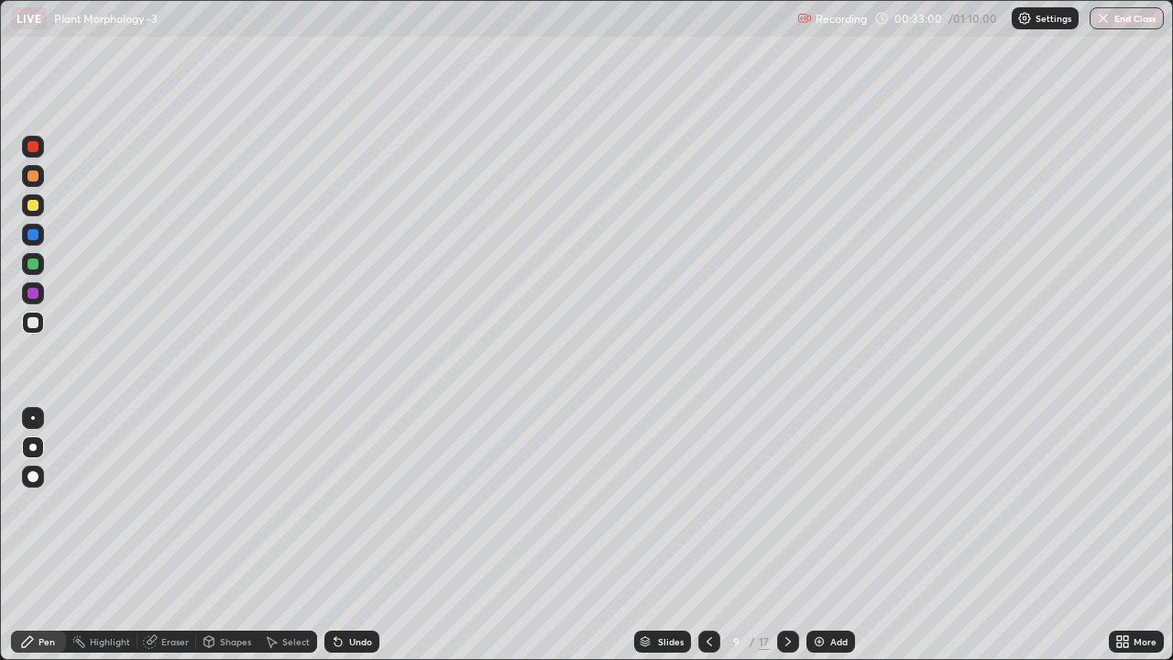
click at [706, 512] on icon at bounding box center [709, 641] width 15 height 15
click at [707, 512] on icon at bounding box center [709, 641] width 15 height 15
click at [708, 512] on icon at bounding box center [709, 641] width 15 height 15
click at [787, 512] on icon at bounding box center [788, 641] width 15 height 15
click at [787, 512] on icon at bounding box center [789, 641] width 6 height 9
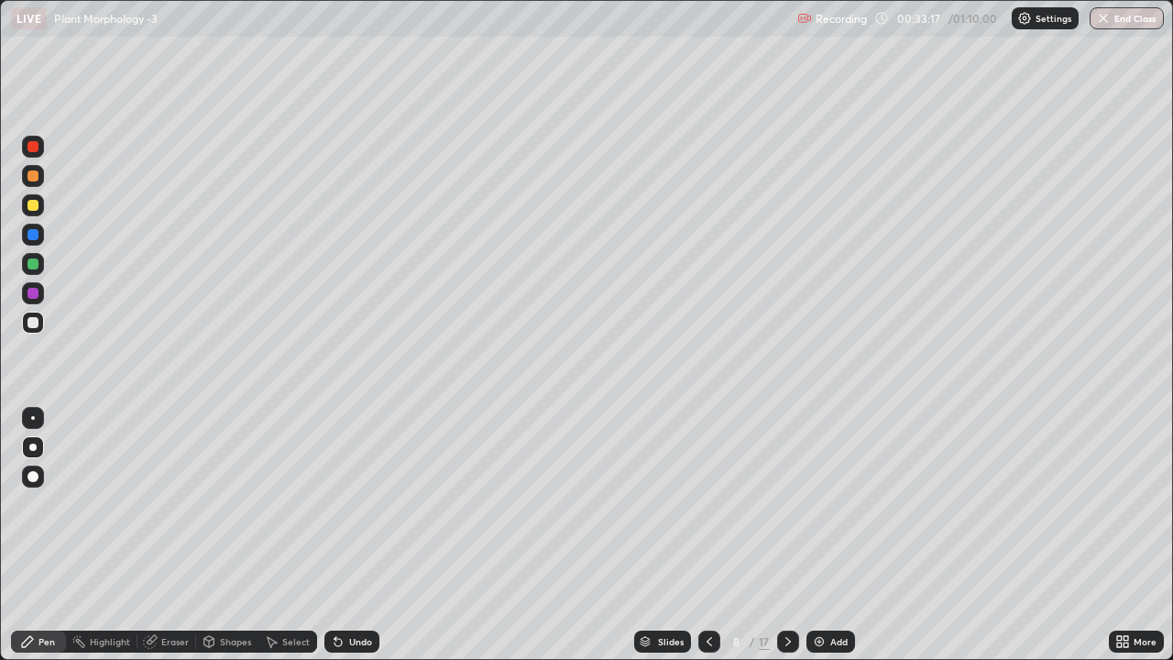
click at [787, 512] on icon at bounding box center [788, 641] width 15 height 15
click at [785, 512] on icon at bounding box center [788, 641] width 15 height 15
click at [171, 512] on div "Eraser" at bounding box center [175, 641] width 28 height 9
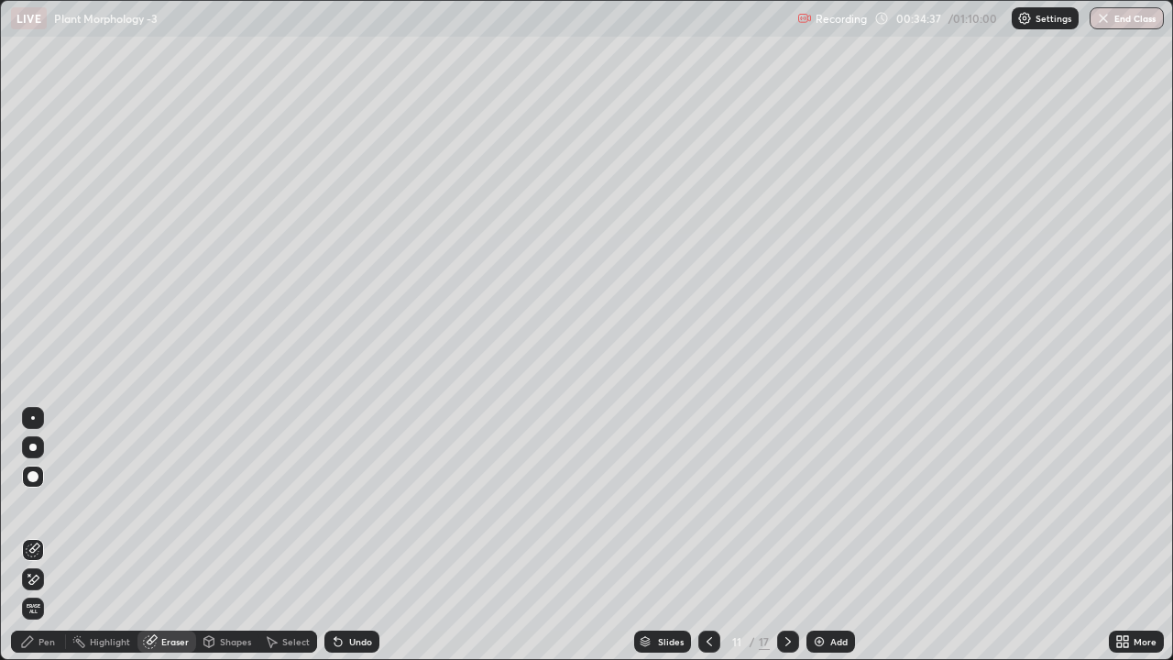
click at [49, 512] on div "Pen" at bounding box center [47, 641] width 17 height 9
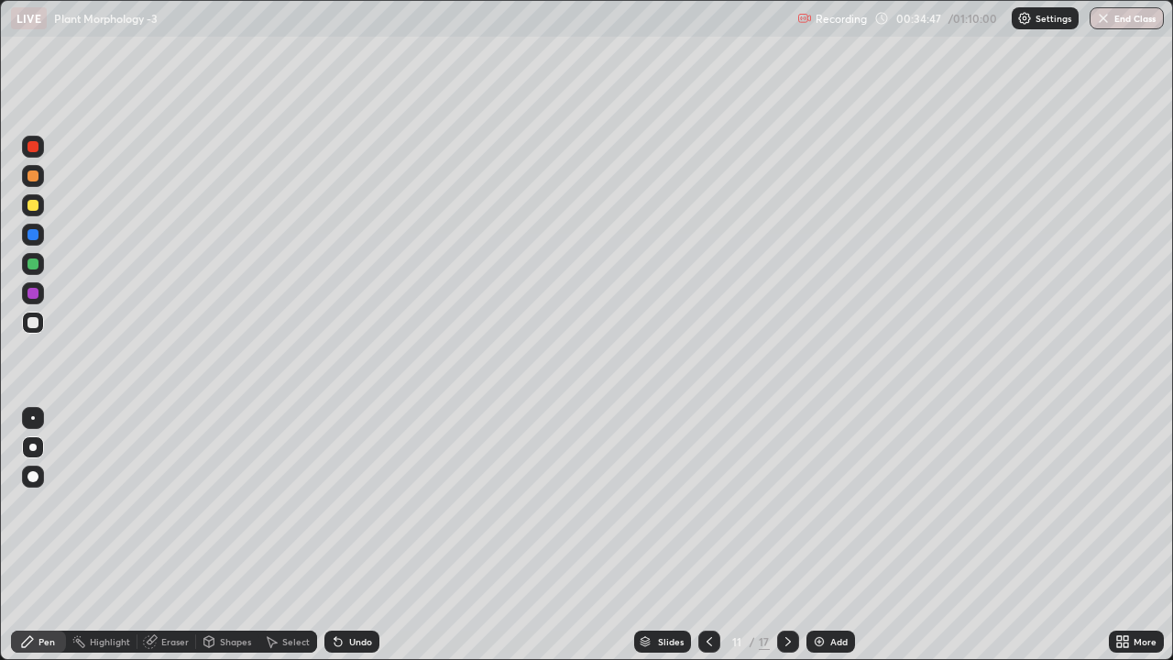
click at [35, 266] on div at bounding box center [33, 264] width 11 height 11
click at [28, 317] on div at bounding box center [33, 323] width 22 height 22
click at [42, 265] on div at bounding box center [33, 264] width 22 height 22
click at [34, 325] on div at bounding box center [33, 322] width 11 height 11
click at [37, 265] on div at bounding box center [33, 264] width 11 height 11
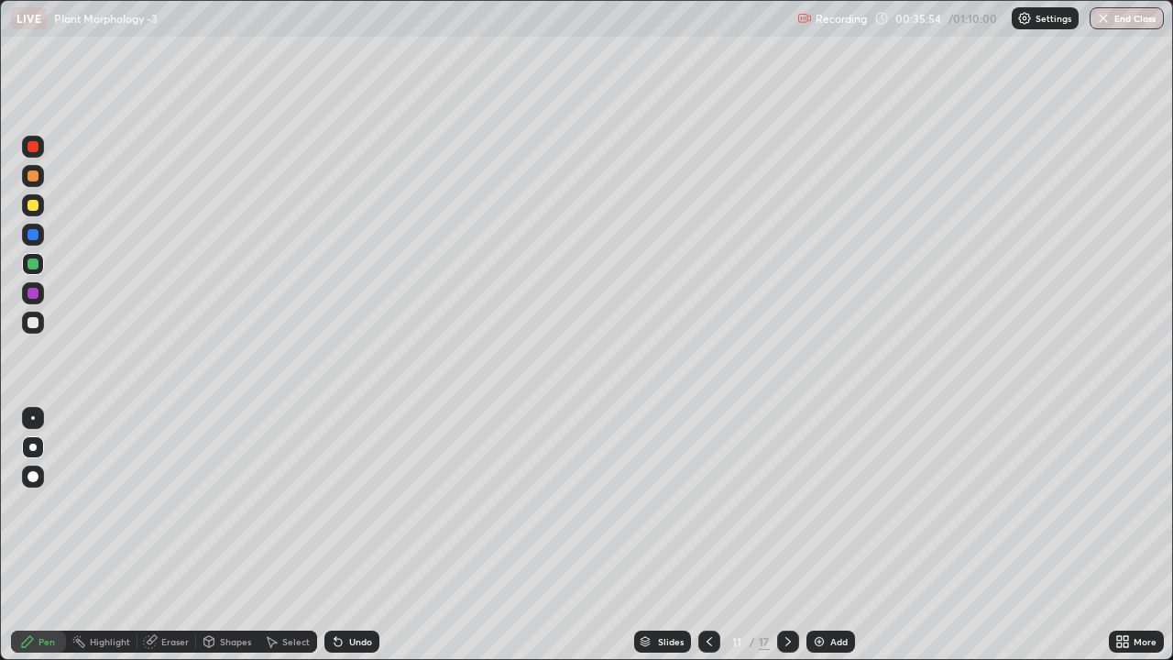
click at [33, 321] on div at bounding box center [33, 322] width 11 height 11
click at [170, 512] on div "Eraser" at bounding box center [175, 641] width 28 height 9
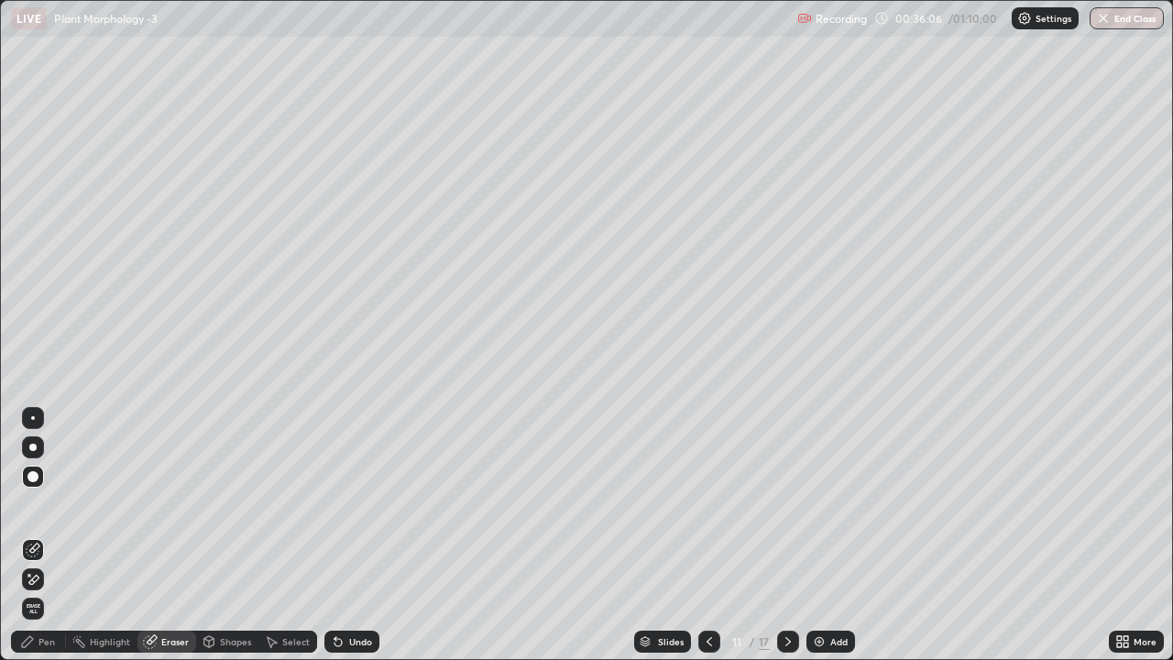
click at [36, 512] on div "Pen" at bounding box center [38, 642] width 55 height 22
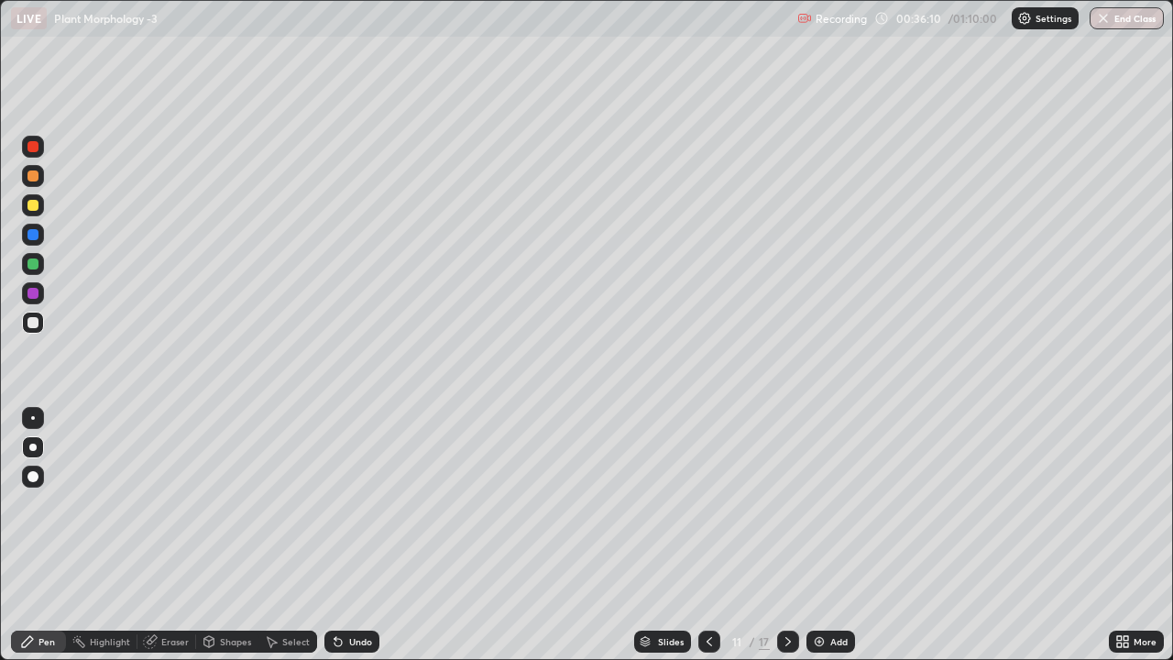
click at [30, 269] on div at bounding box center [33, 264] width 11 height 11
click at [35, 321] on div at bounding box center [33, 322] width 11 height 11
click at [35, 262] on div at bounding box center [33, 264] width 11 height 11
click at [792, 512] on div at bounding box center [788, 641] width 22 height 37
click at [717, 512] on div at bounding box center [710, 642] width 22 height 22
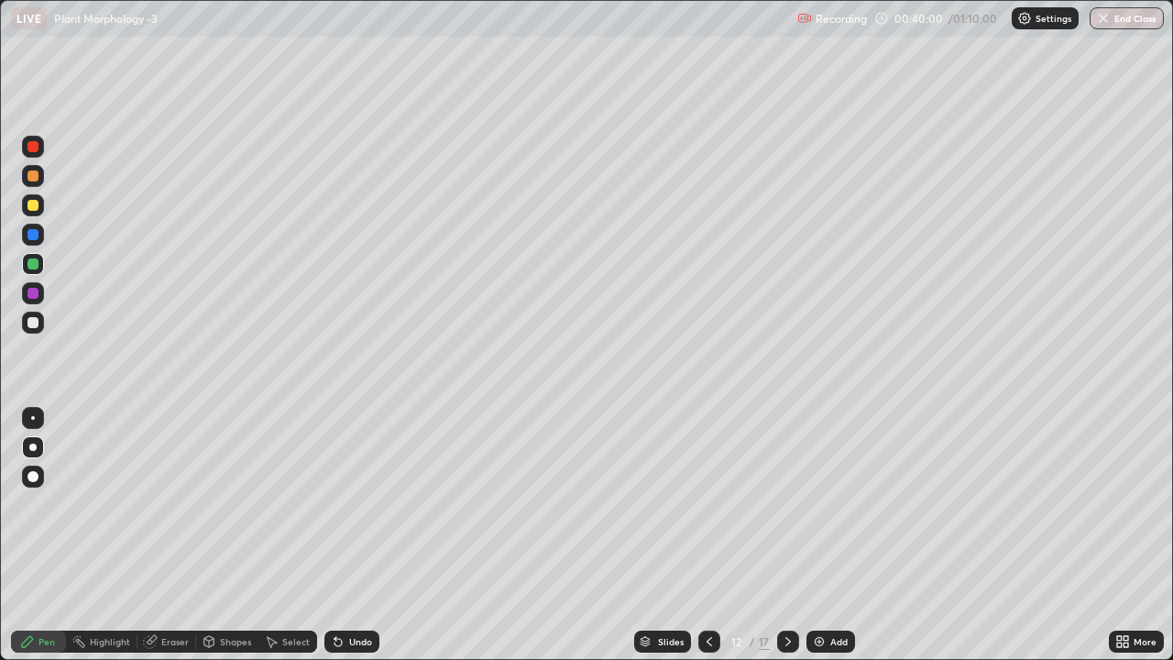
click at [718, 512] on div at bounding box center [710, 641] width 22 height 37
click at [708, 512] on icon at bounding box center [709, 641] width 15 height 15
click at [709, 512] on div at bounding box center [710, 642] width 22 height 22
click at [709, 512] on icon at bounding box center [710, 641] width 6 height 9
click at [705, 512] on icon at bounding box center [709, 641] width 15 height 15
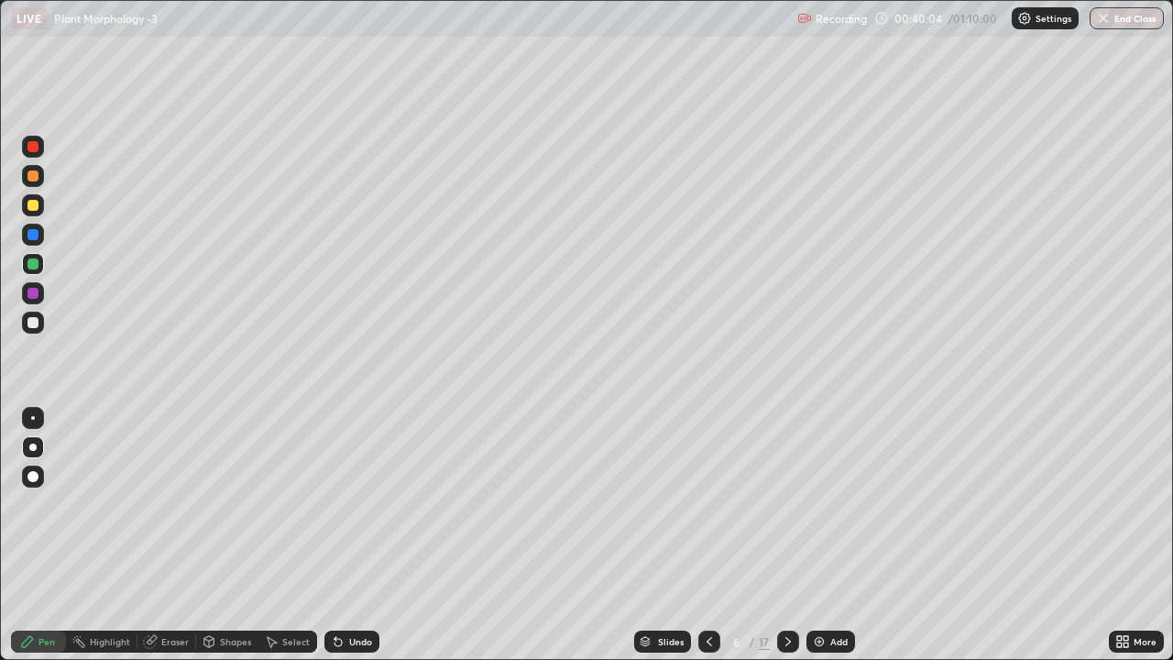
click at [708, 512] on icon at bounding box center [709, 641] width 15 height 15
click at [709, 512] on icon at bounding box center [709, 641] width 15 height 15
click at [708, 512] on icon at bounding box center [709, 641] width 15 height 15
click at [787, 512] on icon at bounding box center [788, 641] width 15 height 15
click at [702, 512] on icon at bounding box center [709, 641] width 15 height 15
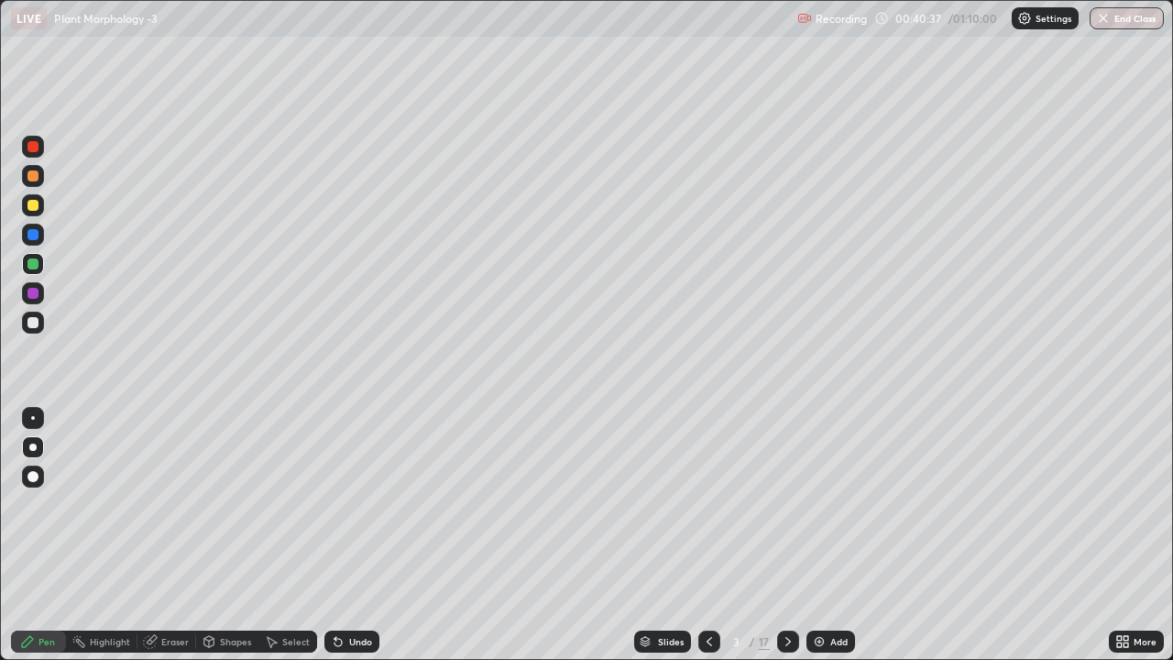
click at [787, 512] on icon at bounding box center [788, 641] width 15 height 15
click at [787, 512] on icon at bounding box center [789, 641] width 6 height 9
click at [784, 512] on icon at bounding box center [788, 641] width 15 height 15
click at [787, 512] on icon at bounding box center [788, 641] width 15 height 15
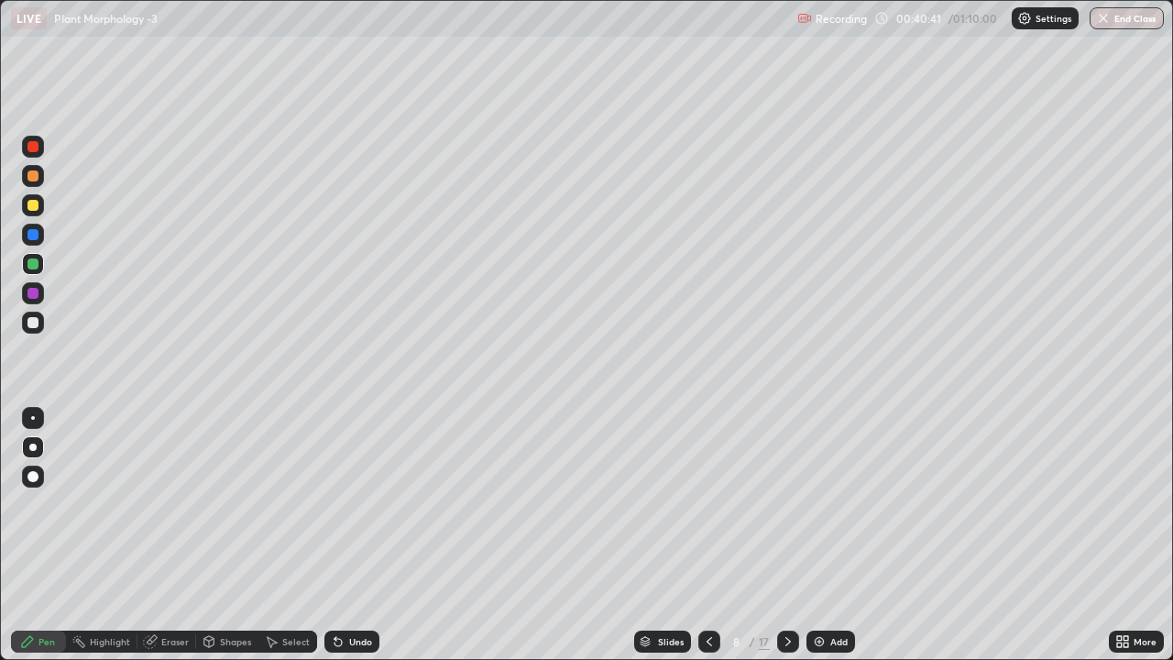
click at [787, 512] on icon at bounding box center [788, 641] width 15 height 15
click at [786, 512] on icon at bounding box center [788, 641] width 15 height 15
click at [787, 512] on icon at bounding box center [788, 641] width 15 height 15
click at [783, 512] on icon at bounding box center [788, 641] width 15 height 15
click at [34, 325] on div at bounding box center [33, 322] width 11 height 11
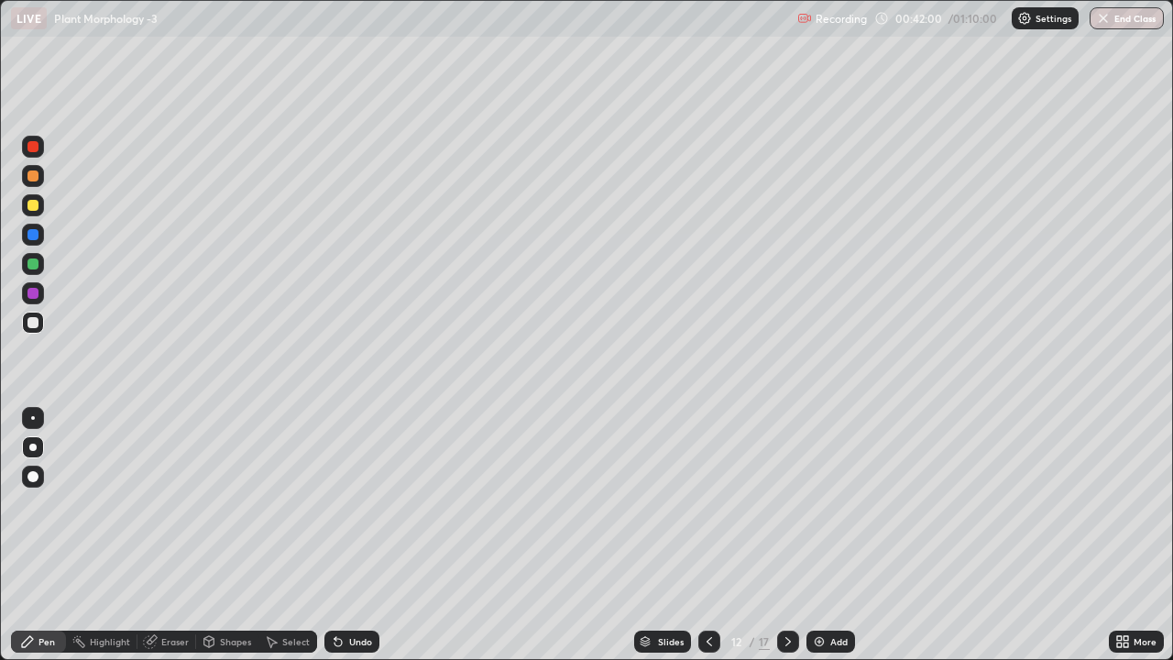
click at [32, 207] on div at bounding box center [33, 205] width 11 height 11
click at [174, 512] on div "Eraser" at bounding box center [175, 641] width 28 height 9
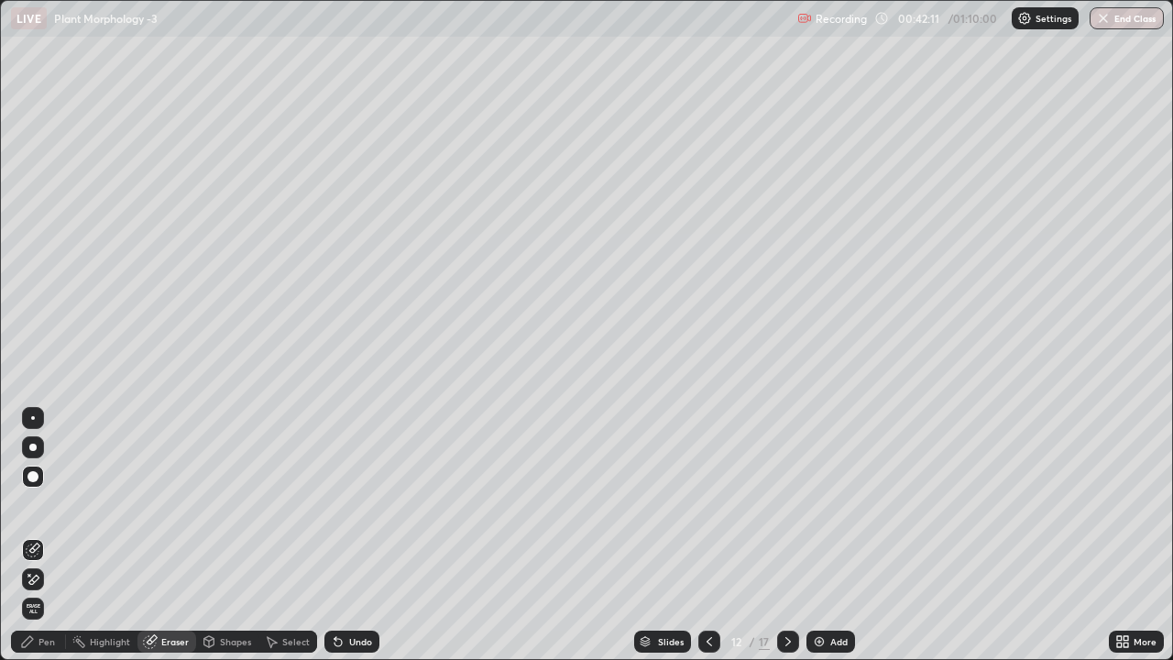
click at [48, 512] on div "Pen" at bounding box center [47, 641] width 17 height 9
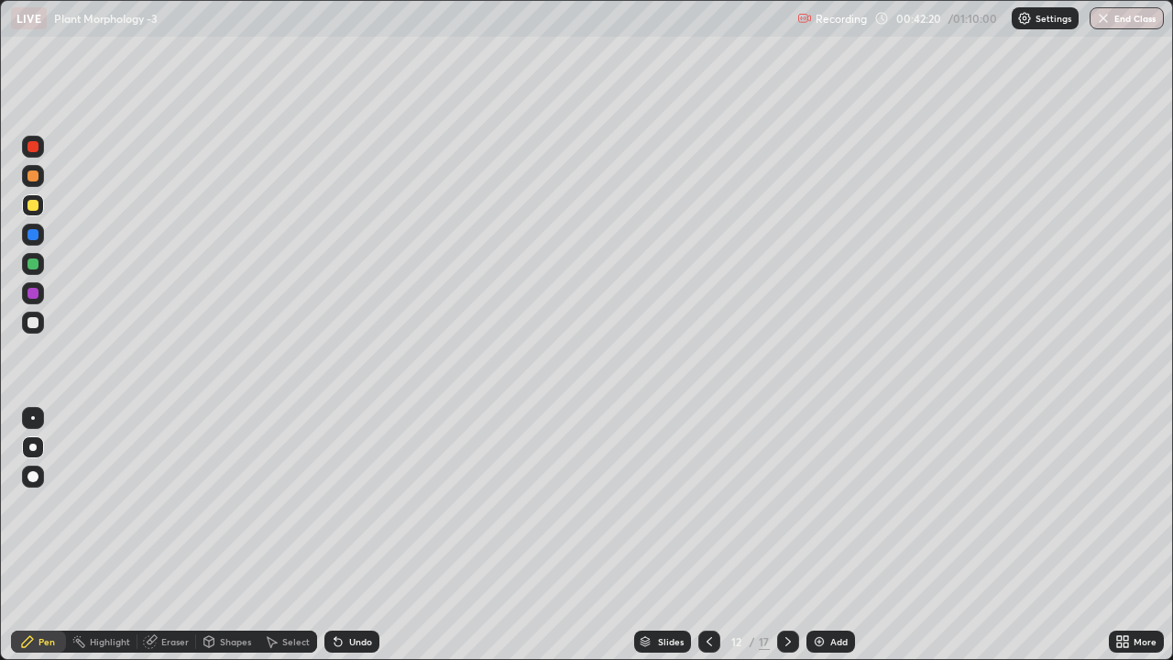
click at [41, 315] on div at bounding box center [33, 323] width 22 height 22
click at [28, 207] on div at bounding box center [33, 205] width 11 height 11
click at [31, 320] on div at bounding box center [33, 322] width 11 height 11
click at [30, 205] on div at bounding box center [33, 205] width 11 height 11
click at [28, 321] on div at bounding box center [33, 322] width 11 height 11
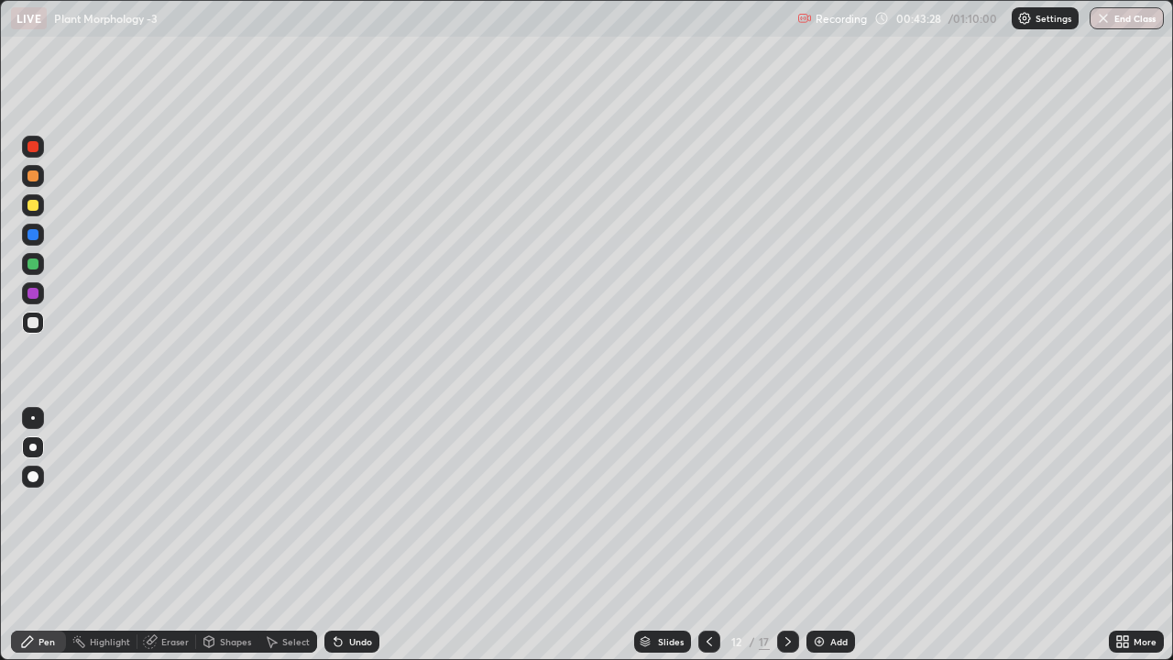
click at [27, 329] on div at bounding box center [33, 323] width 22 height 22
click at [39, 265] on div at bounding box center [33, 264] width 22 height 22
click at [29, 320] on div at bounding box center [33, 322] width 11 height 11
click at [39, 235] on div at bounding box center [33, 235] width 22 height 22
click at [35, 206] on div at bounding box center [33, 205] width 11 height 11
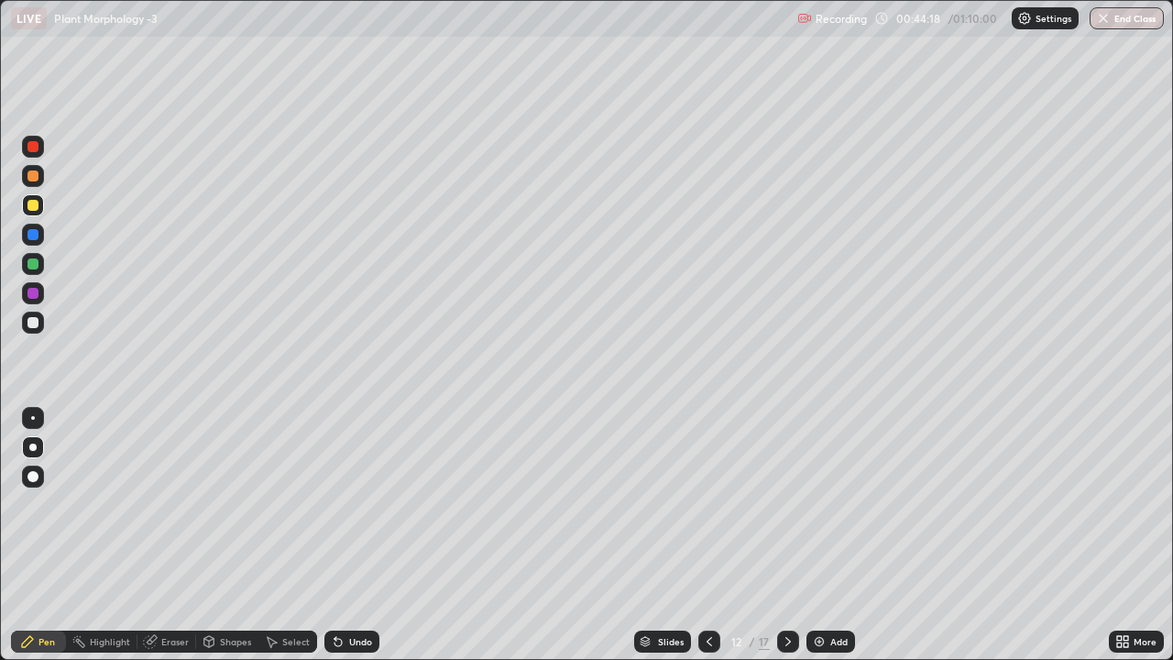
click at [31, 323] on div at bounding box center [33, 322] width 11 height 11
click at [39, 263] on div at bounding box center [33, 264] width 22 height 22
click at [36, 230] on div at bounding box center [33, 234] width 11 height 11
click at [42, 199] on div at bounding box center [33, 205] width 22 height 22
click at [29, 321] on div at bounding box center [33, 322] width 11 height 11
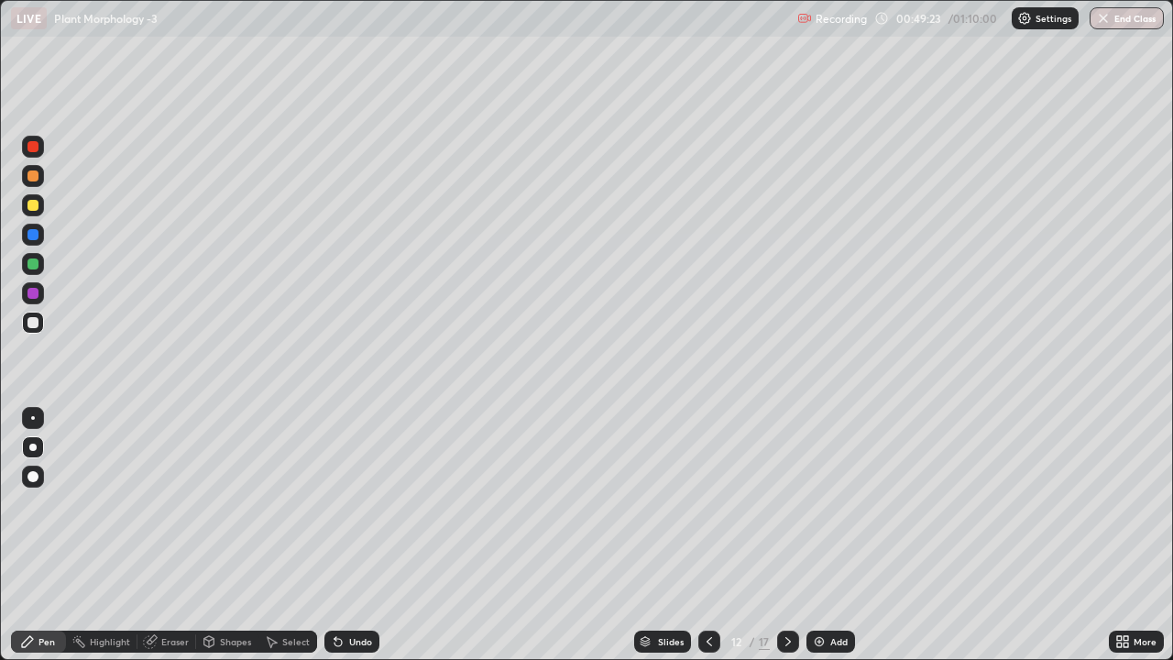
click at [792, 512] on div at bounding box center [788, 641] width 22 height 37
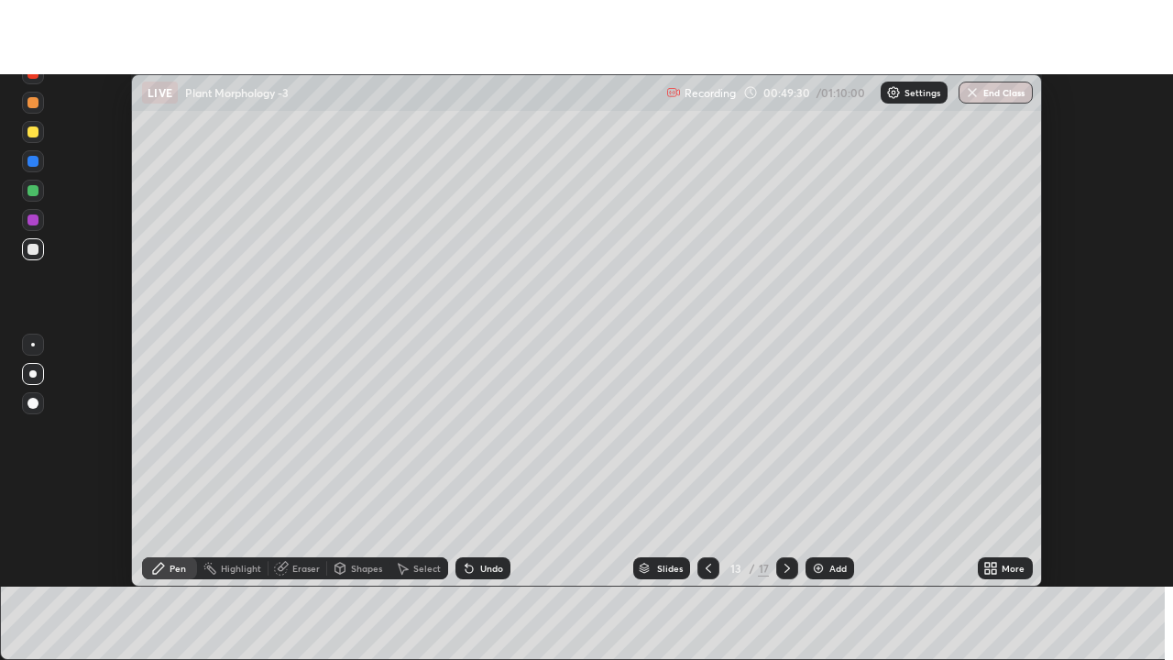
scroll to position [91163, 90502]
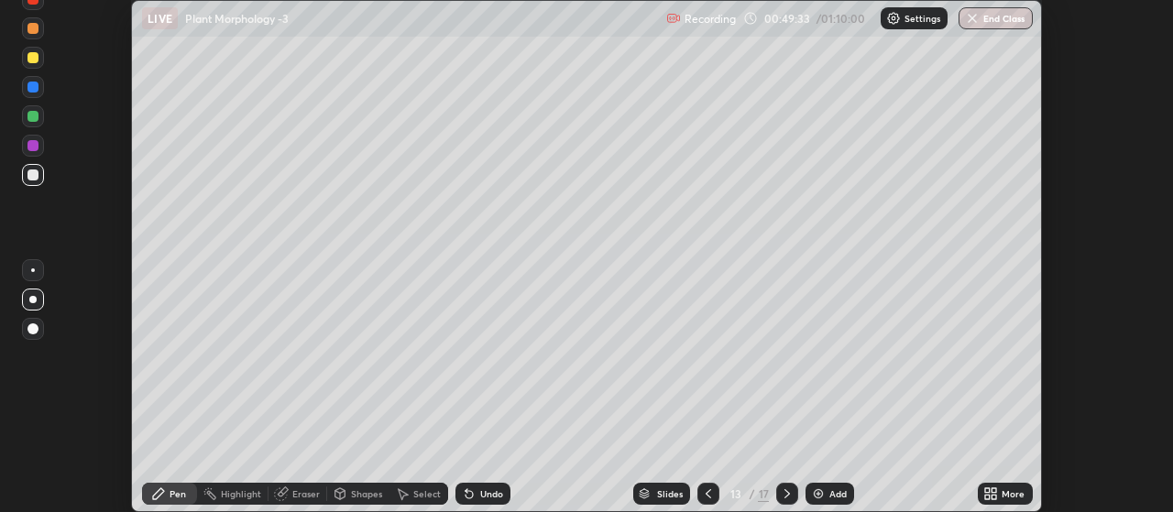
click at [995, 497] on icon at bounding box center [995, 497] width 5 height 5
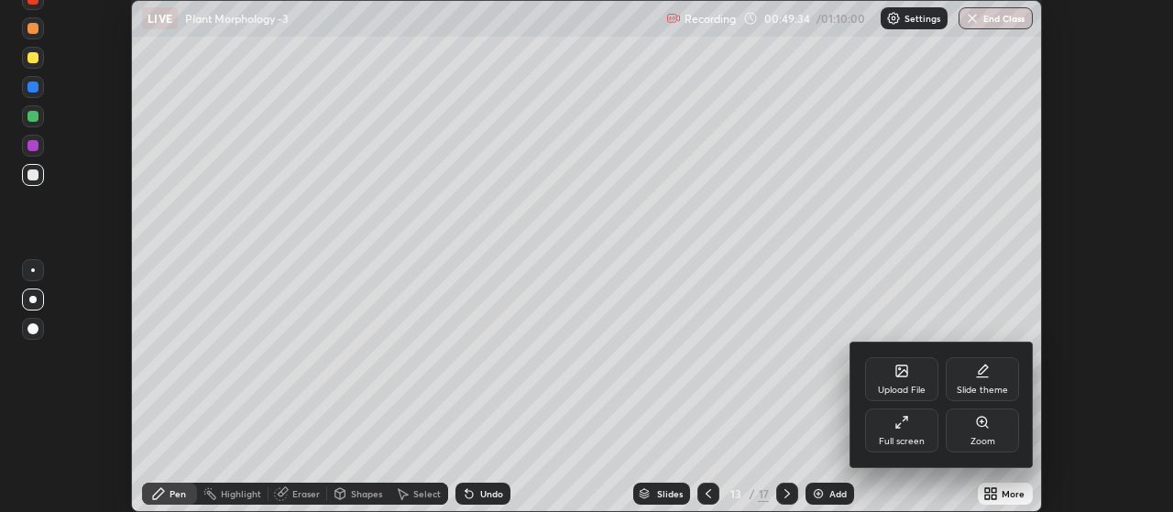
click at [908, 435] on div "Full screen" at bounding box center [901, 431] width 73 height 44
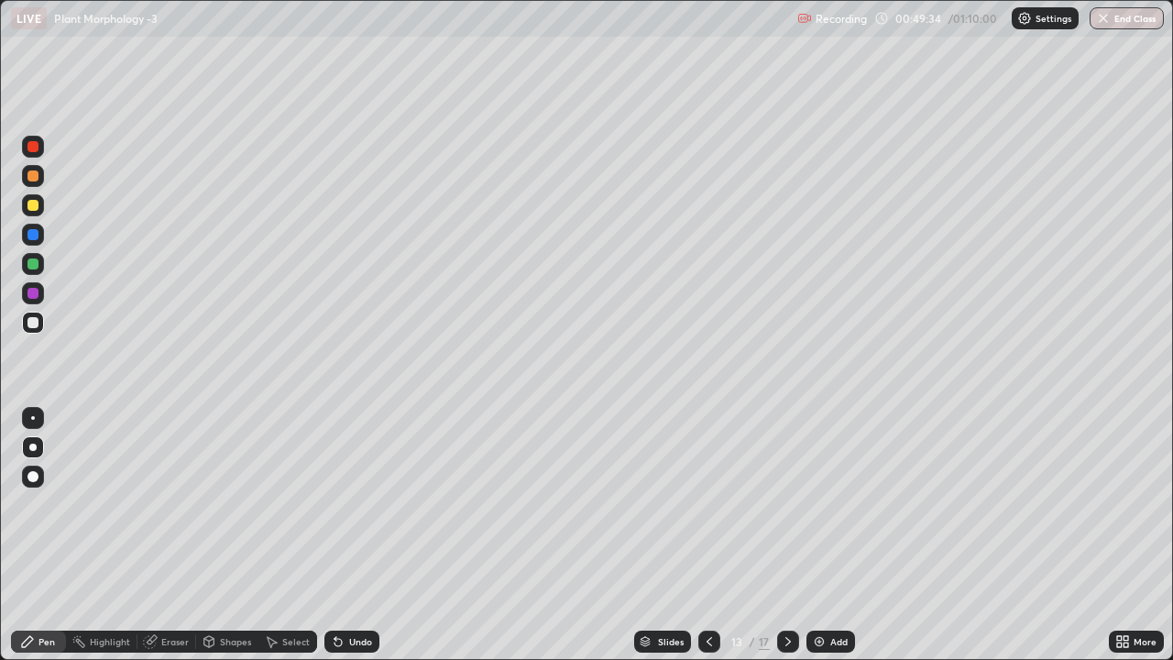
scroll to position [660, 1173]
click at [168, 512] on div "Eraser" at bounding box center [175, 641] width 28 height 9
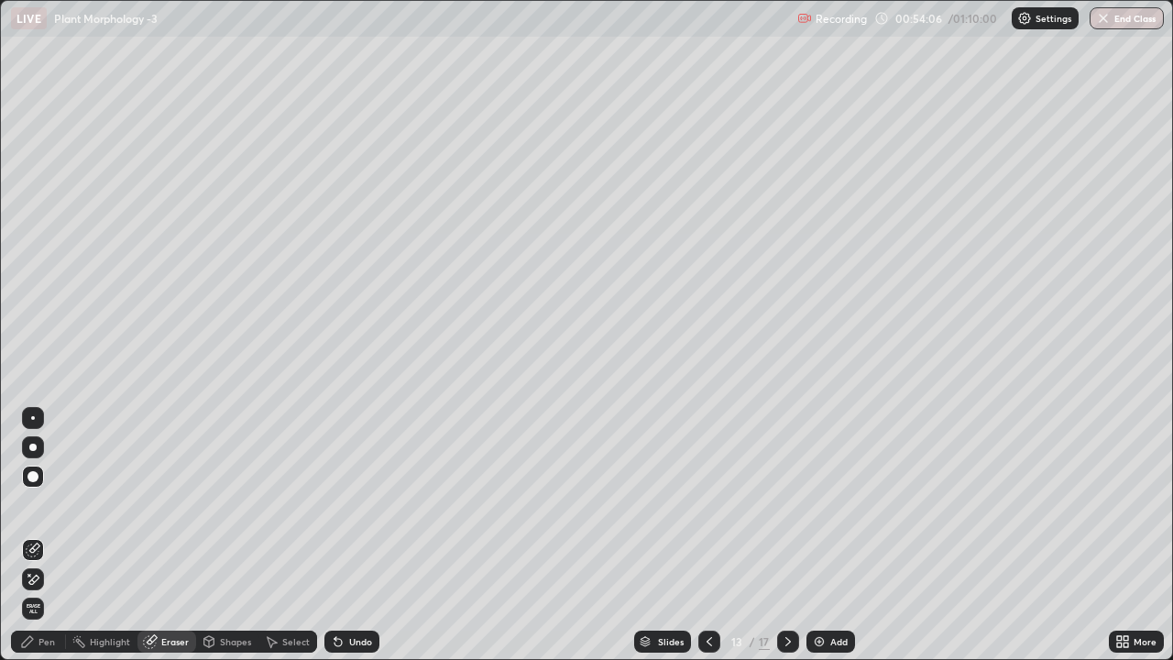
click at [40, 512] on div "Pen" at bounding box center [38, 642] width 55 height 22
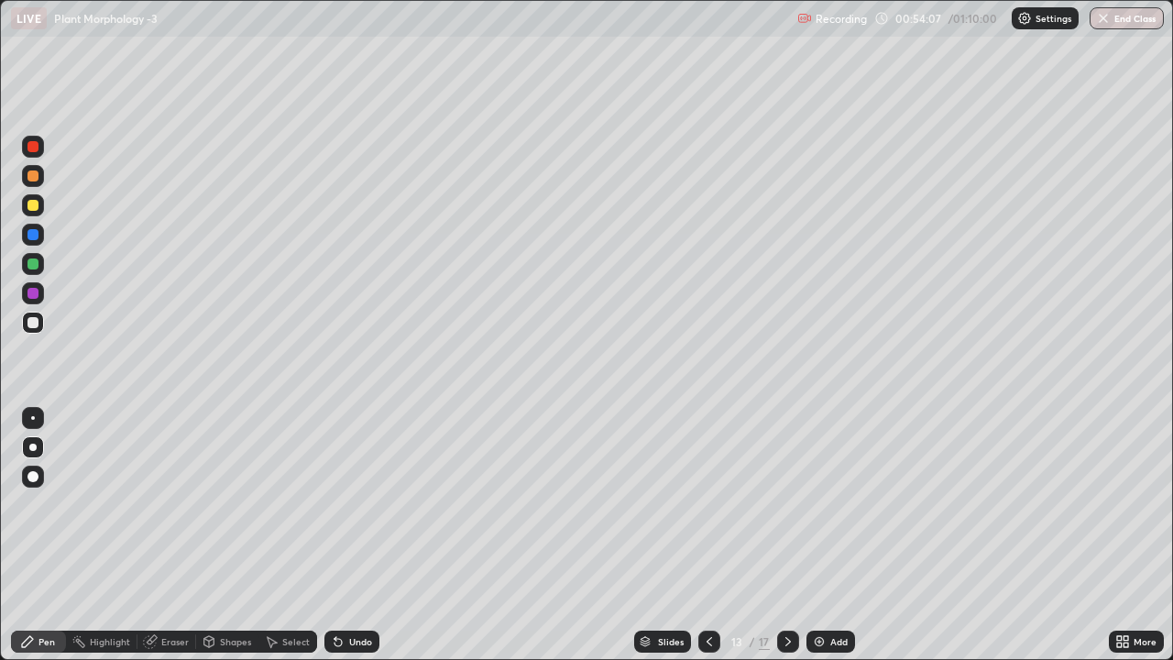
click at [38, 512] on div "Pen" at bounding box center [38, 642] width 55 height 22
click at [787, 512] on icon at bounding box center [788, 641] width 15 height 15
click at [28, 206] on div at bounding box center [33, 205] width 11 height 11
click at [33, 325] on div at bounding box center [33, 322] width 11 height 11
click at [29, 204] on div at bounding box center [33, 205] width 11 height 11
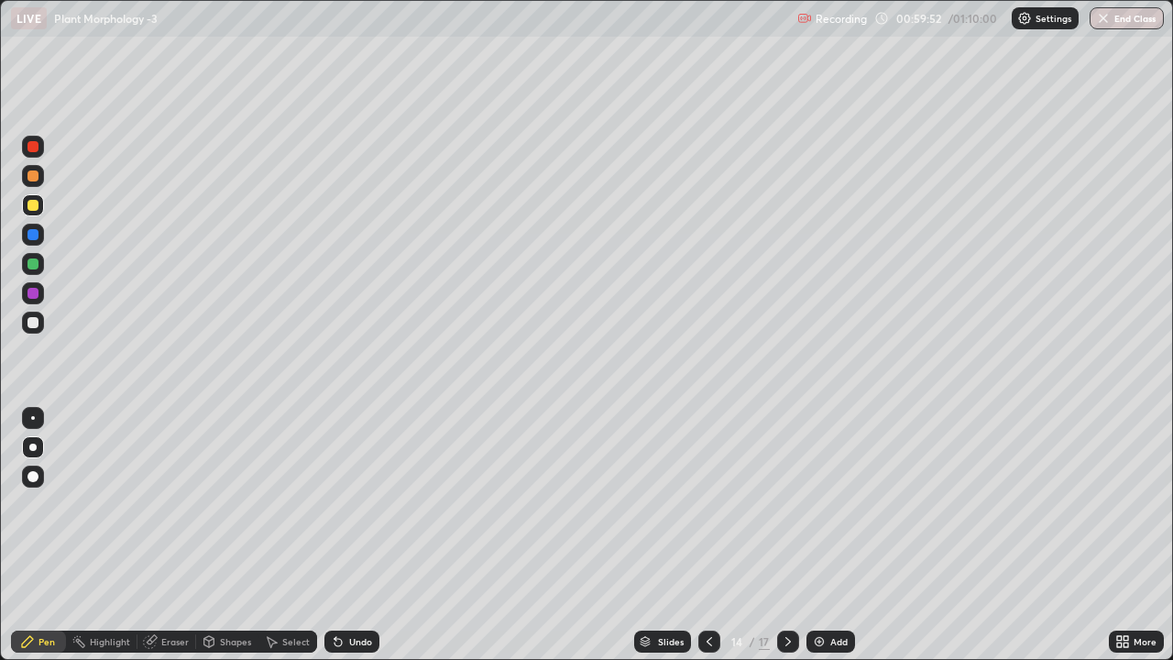
click at [35, 311] on div at bounding box center [33, 322] width 22 height 29
click at [31, 325] on div at bounding box center [33, 322] width 11 height 11
click at [1120, 12] on button "End Class" at bounding box center [1127, 18] width 74 height 22
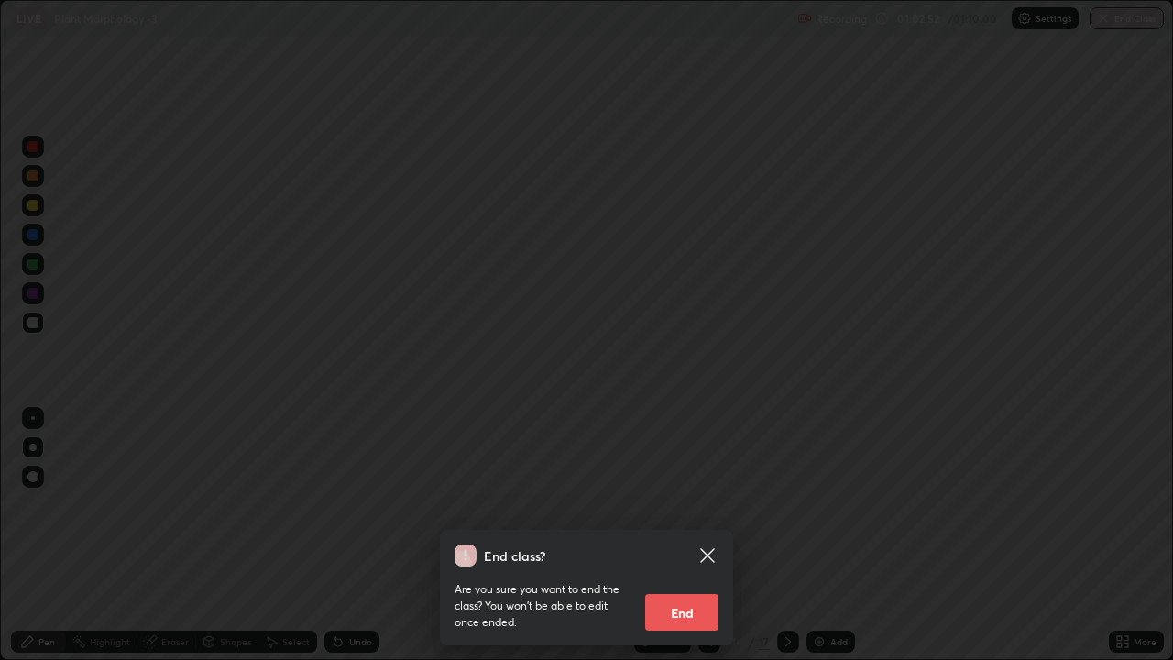
click at [681, 512] on button "End" at bounding box center [681, 612] width 73 height 37
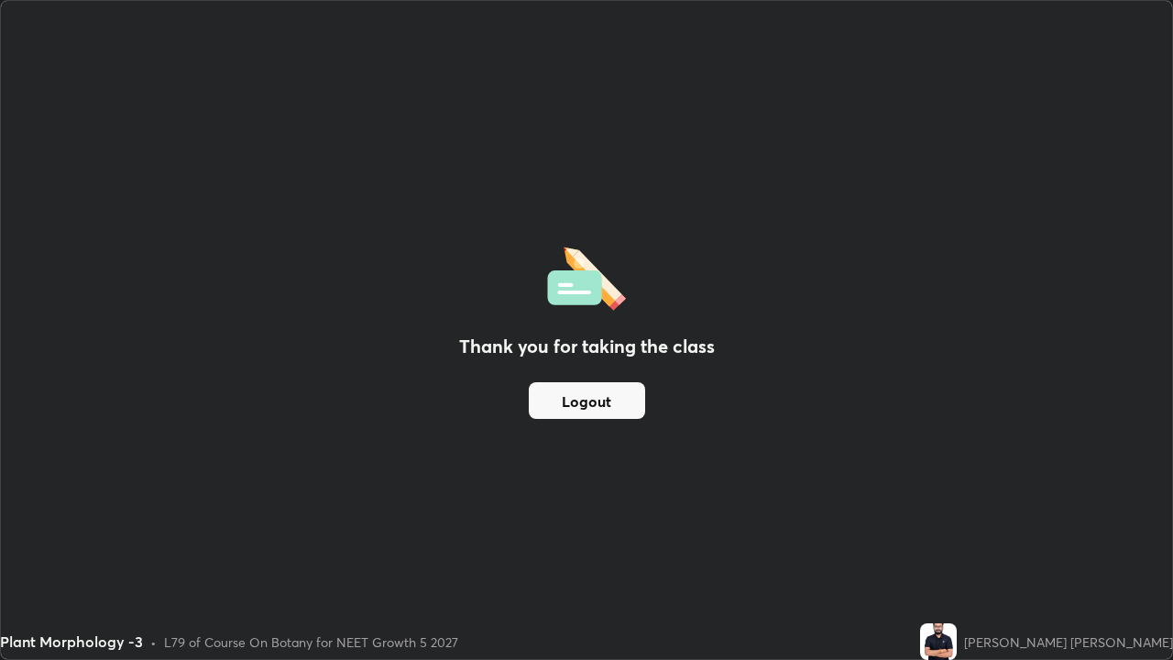
click at [571, 402] on button "Logout" at bounding box center [587, 400] width 116 height 37
